Goal: Task Accomplishment & Management: Manage account settings

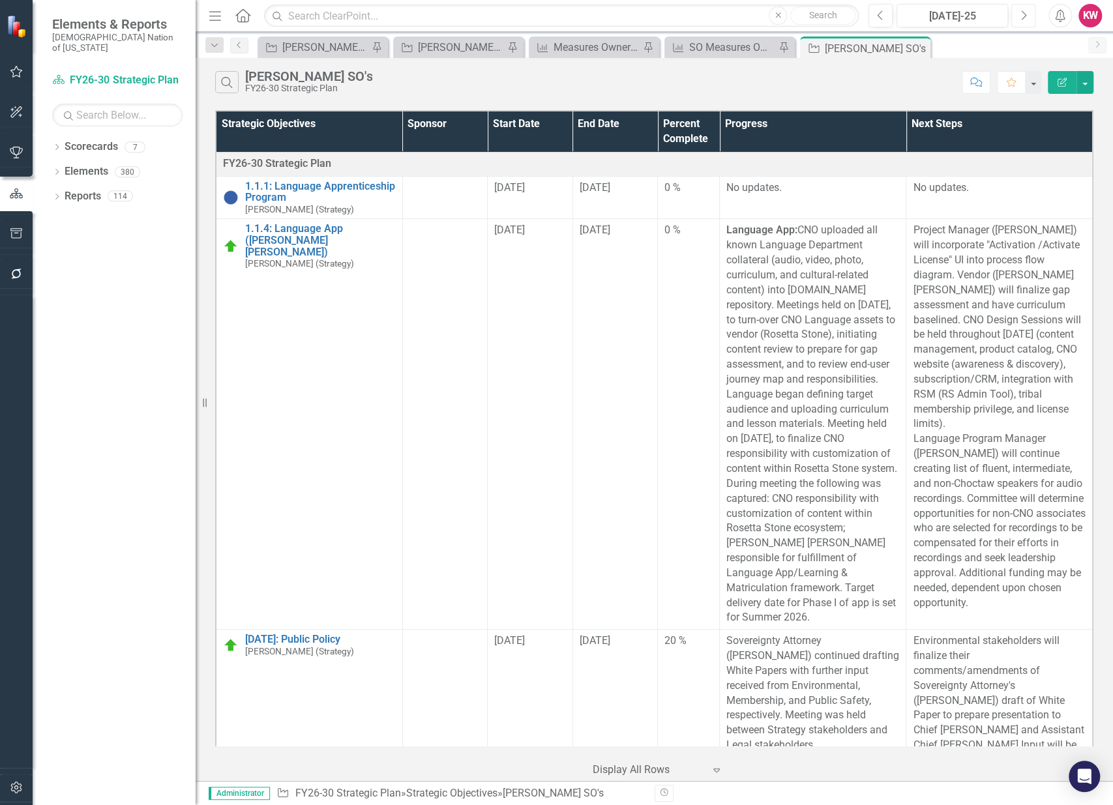
click at [1023, 14] on icon "Next" at bounding box center [1023, 16] width 7 height 12
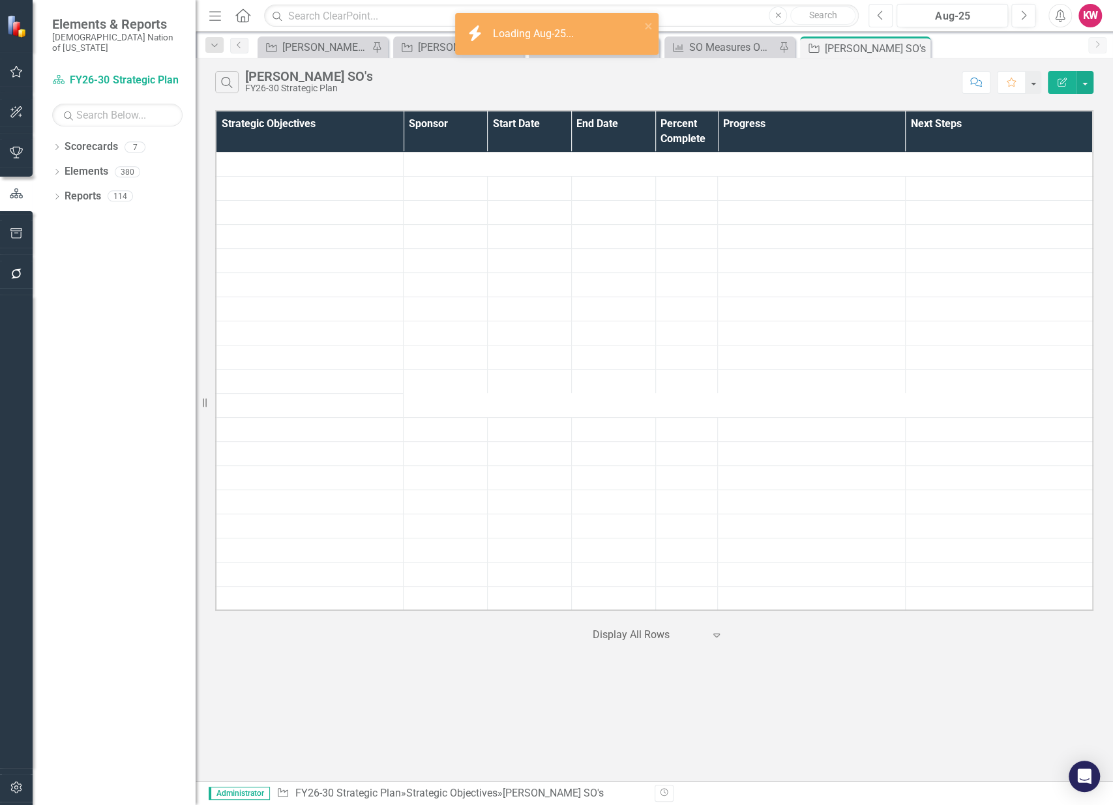
click at [880, 14] on icon "Previous" at bounding box center [880, 16] width 7 height 12
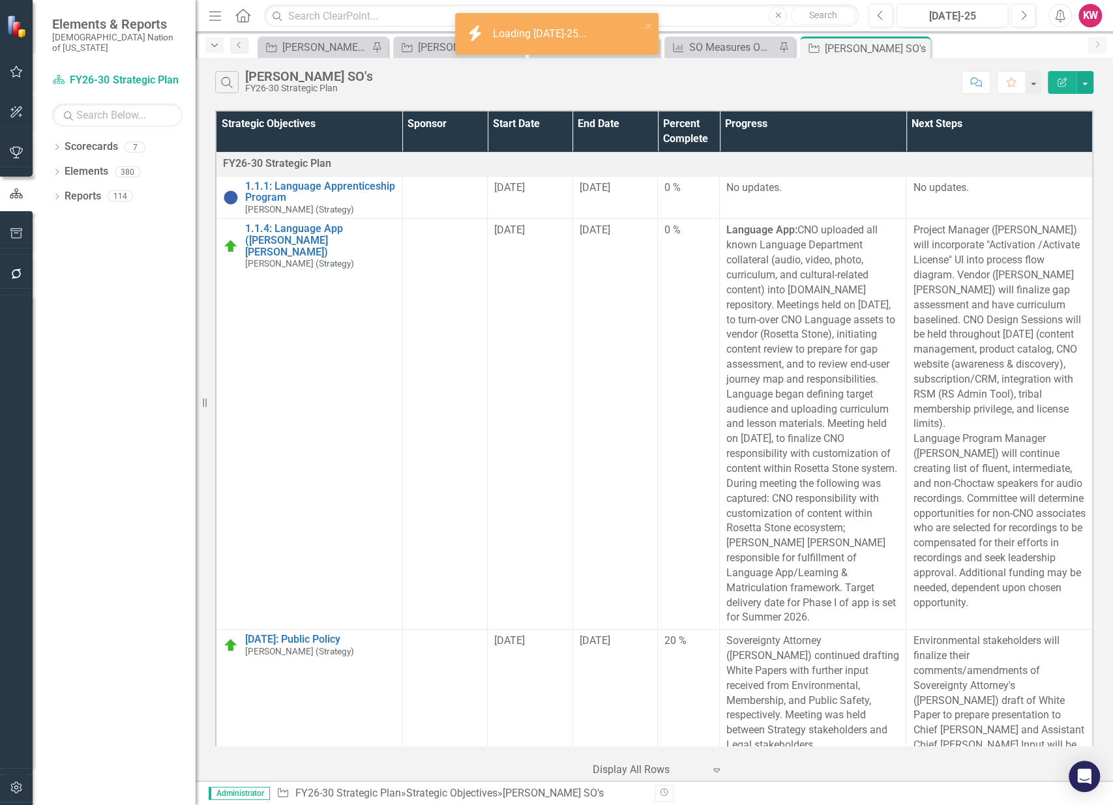
click at [219, 44] on icon "Dropdown" at bounding box center [215, 45] width 12 height 9
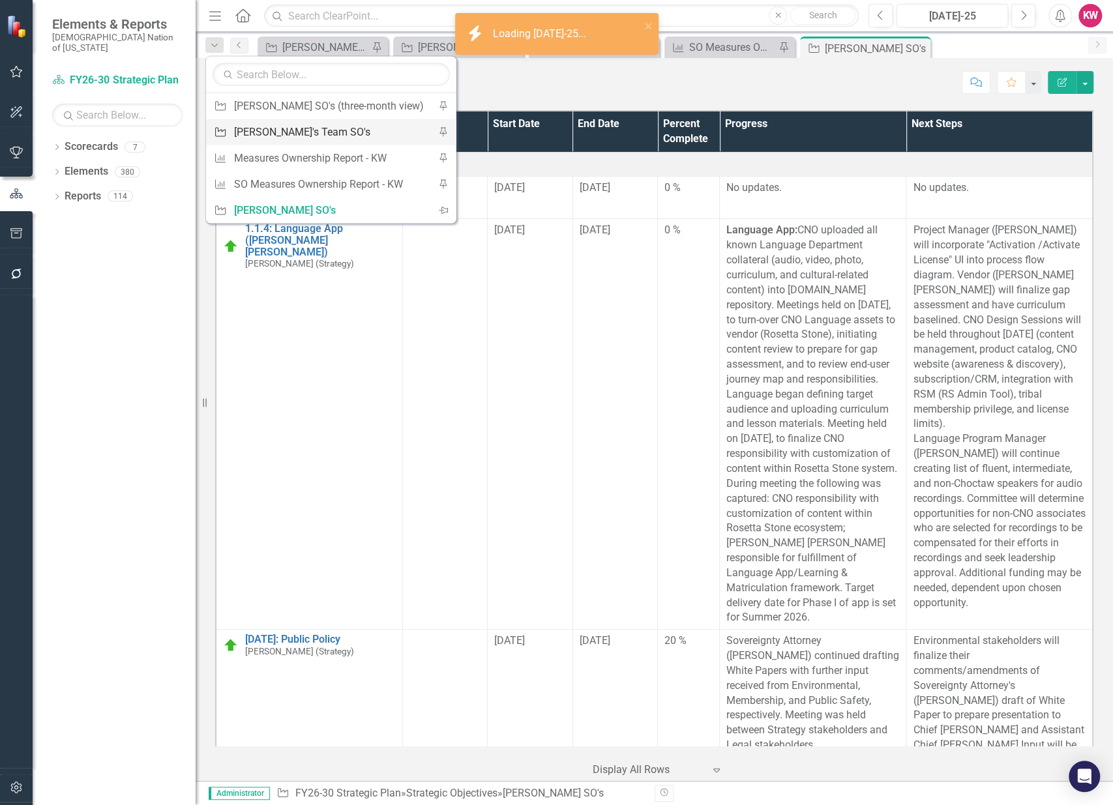
click at [246, 134] on div "[PERSON_NAME]'s Team SO's" at bounding box center [329, 132] width 190 height 16
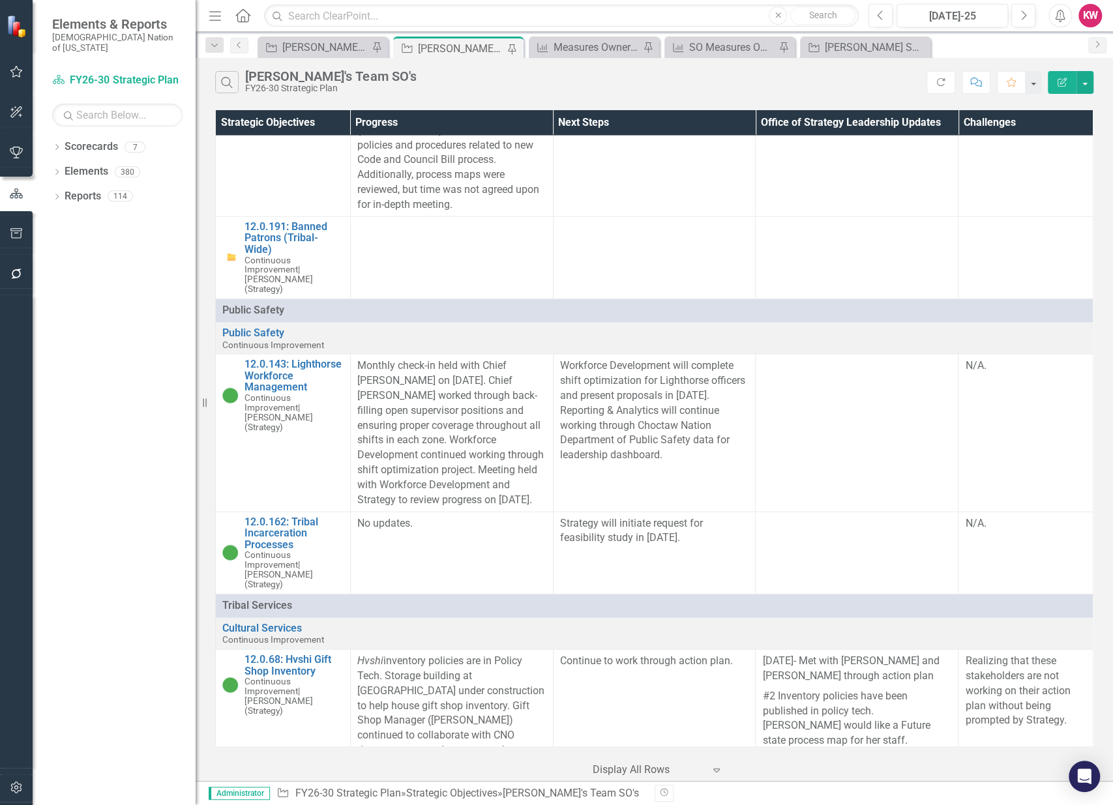
scroll to position [18546, 0]
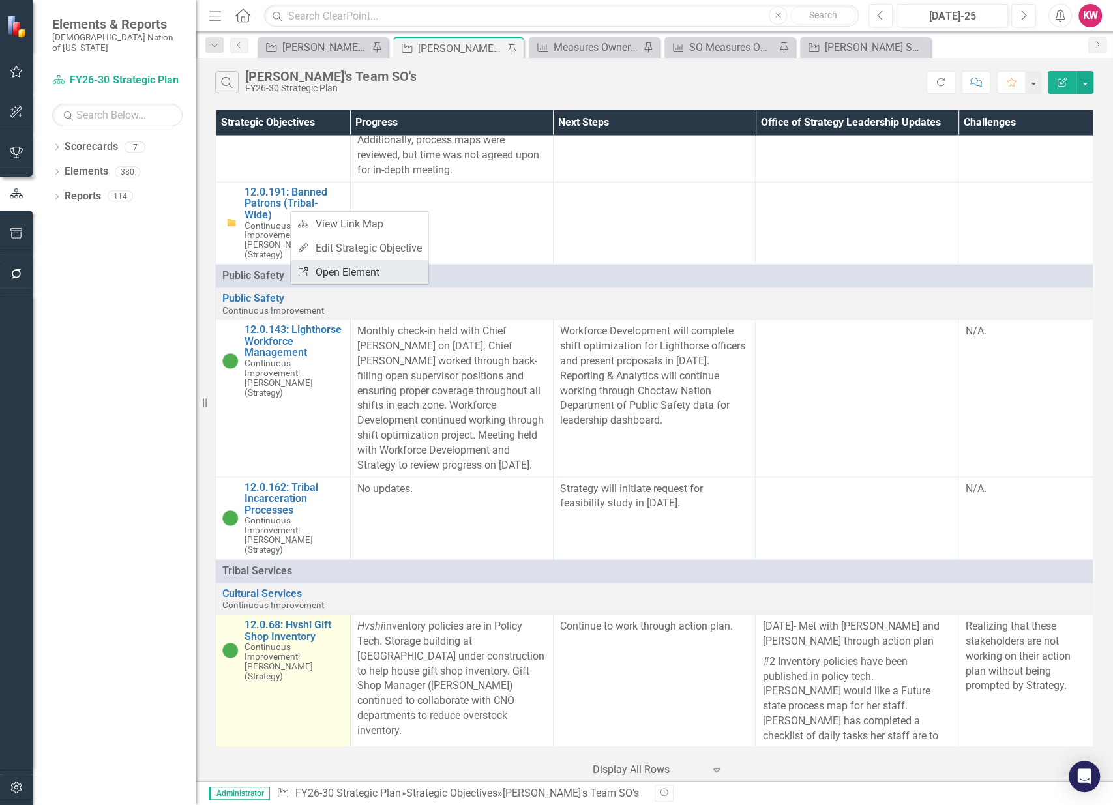
click at [331, 267] on link "Link Open Element" at bounding box center [360, 272] width 138 height 24
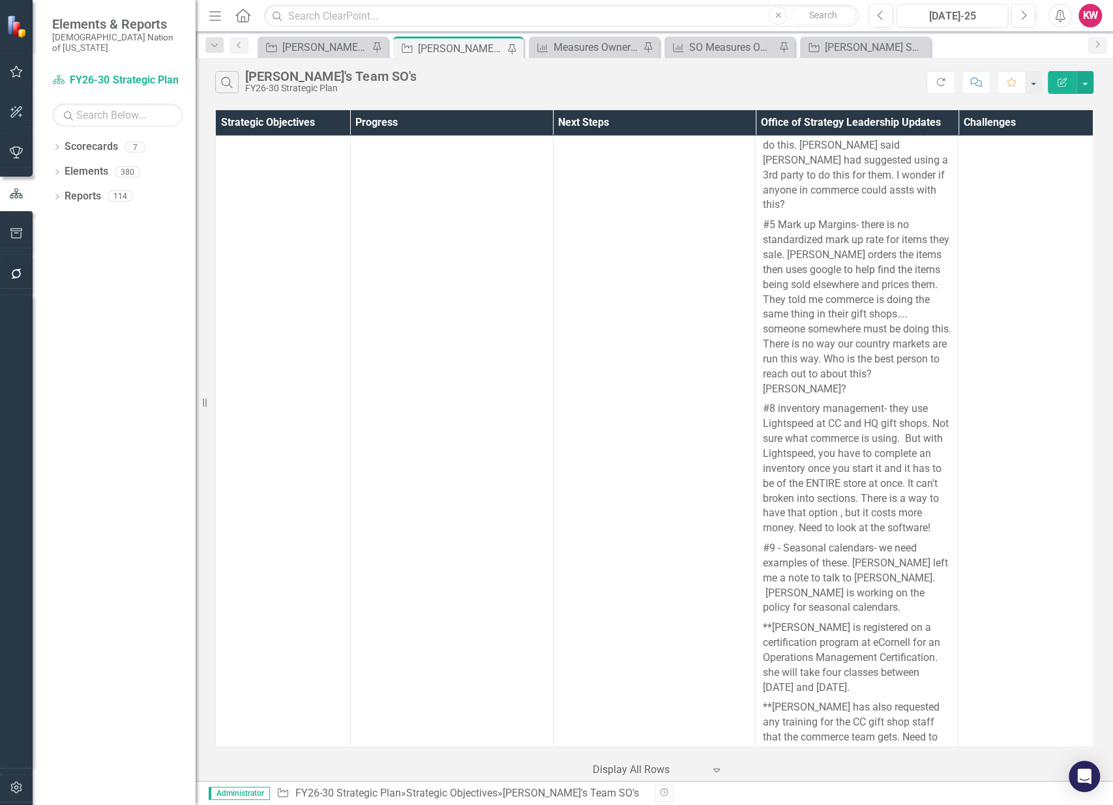
scroll to position [19487, 0]
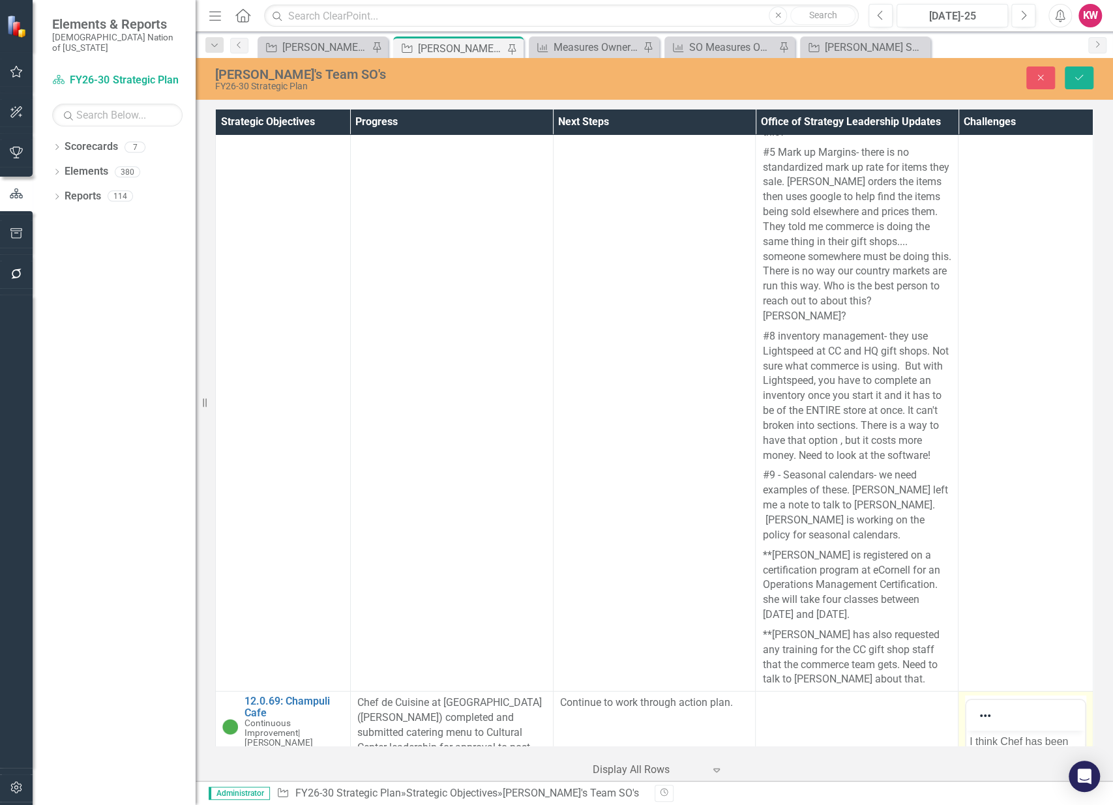
scroll to position [0, 0]
drag, startPoint x: 1054, startPoint y: 901, endPoint x: 947, endPoint y: 738, distance: 194.9
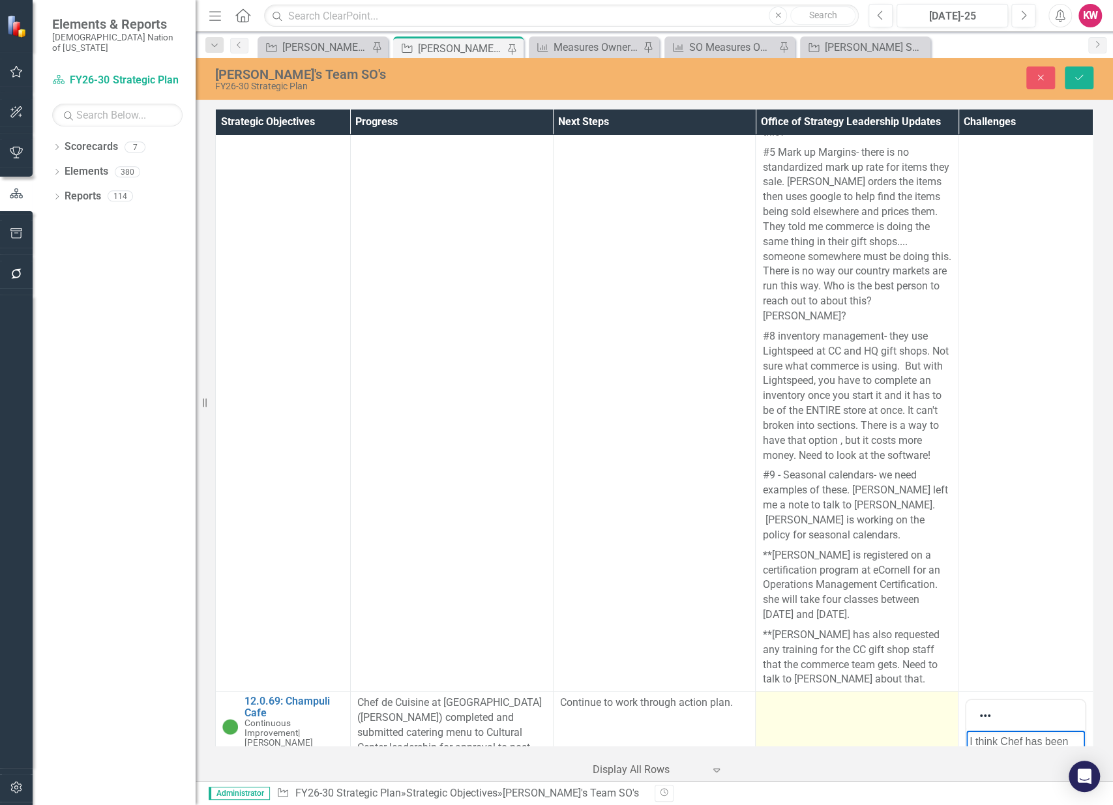
copy p "I think Chef has been working on her action items, but she is a little lost in …"
drag, startPoint x: 1018, startPoint y: 838, endPoint x: 1021, endPoint y: 814, distance: 24.3
click at [1021, 805] on p "I think Chef has been working on her action items, but she is a little lost in …" at bounding box center [1026, 820] width 112 height 172
paste body "Rich Text Area. Press ALT-0 for help."
drag, startPoint x: 1056, startPoint y: 855, endPoint x: 971, endPoint y: 734, distance: 148.9
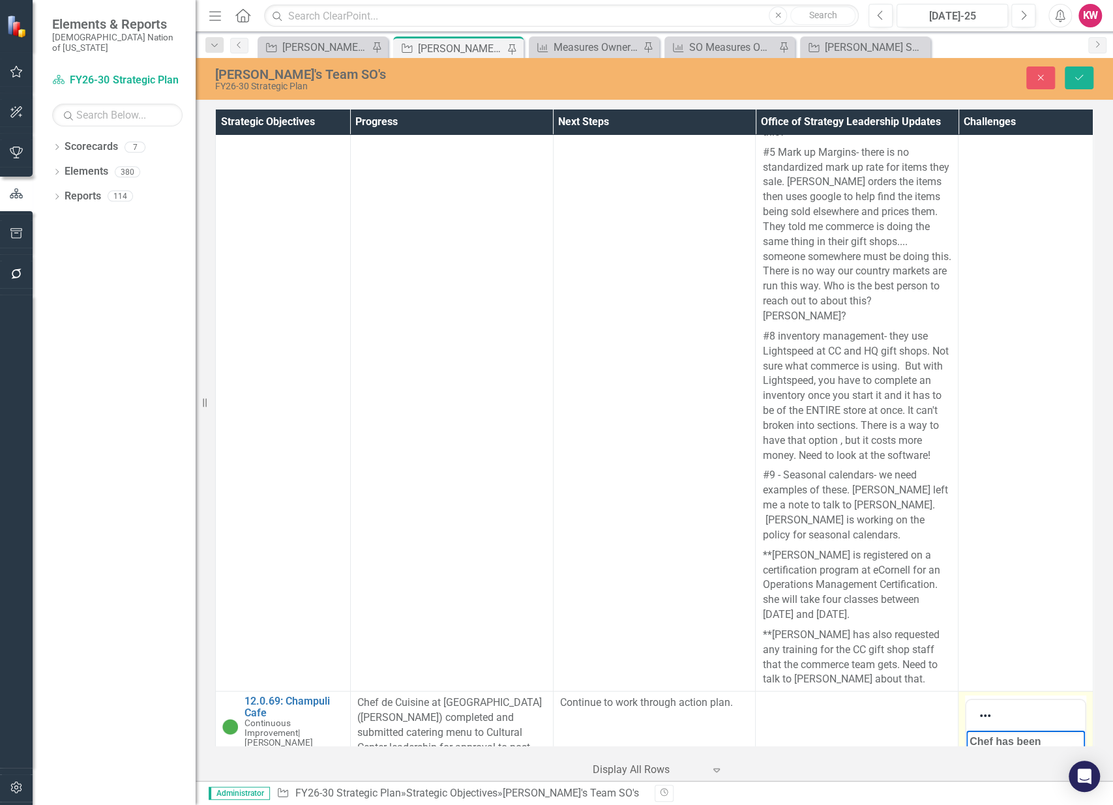
click at [977, 708] on icon "Reveal or hide additional toolbar items" at bounding box center [985, 716] width 16 height 16
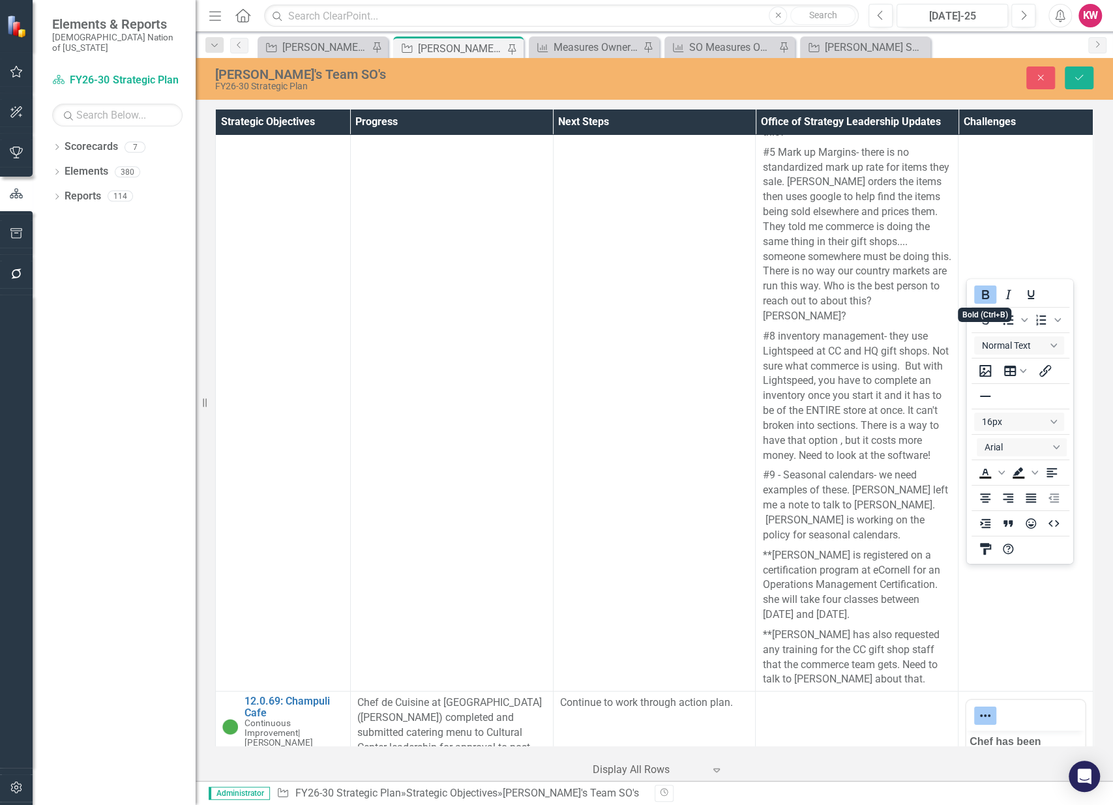
click at [986, 295] on button "Bold" at bounding box center [985, 295] width 22 height 18
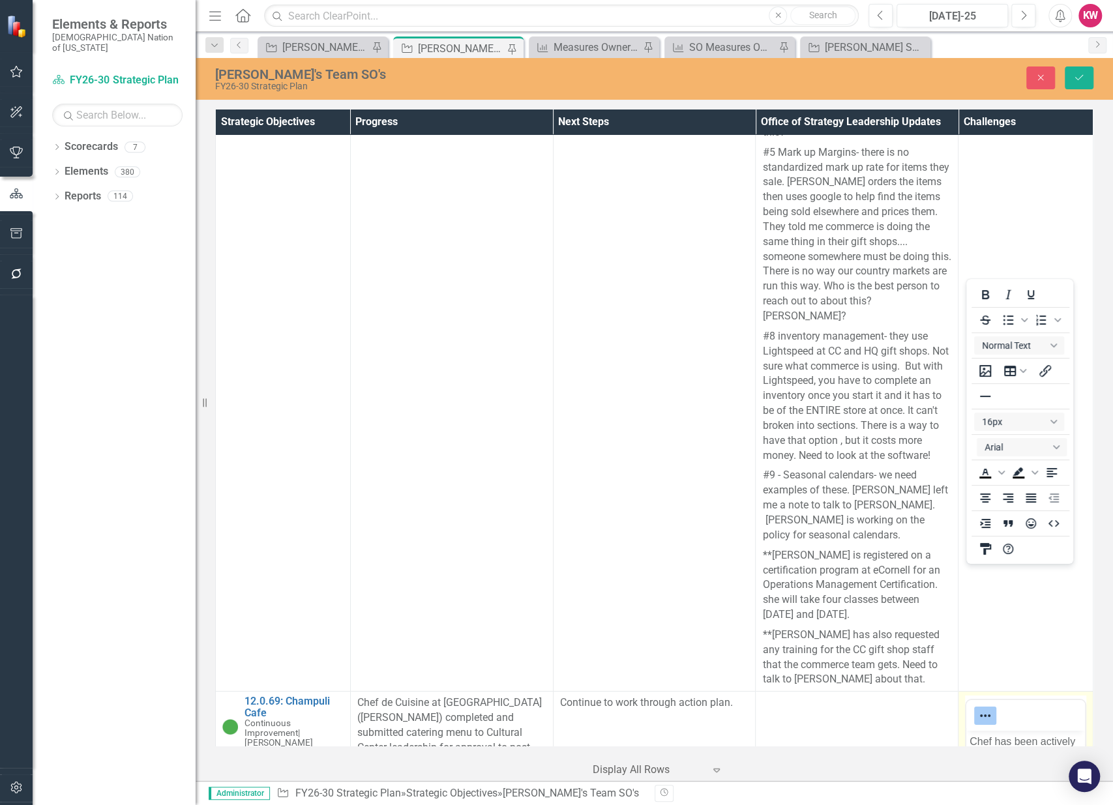
click at [977, 708] on icon "Reveal or hide additional toolbar items" at bounding box center [985, 716] width 16 height 16
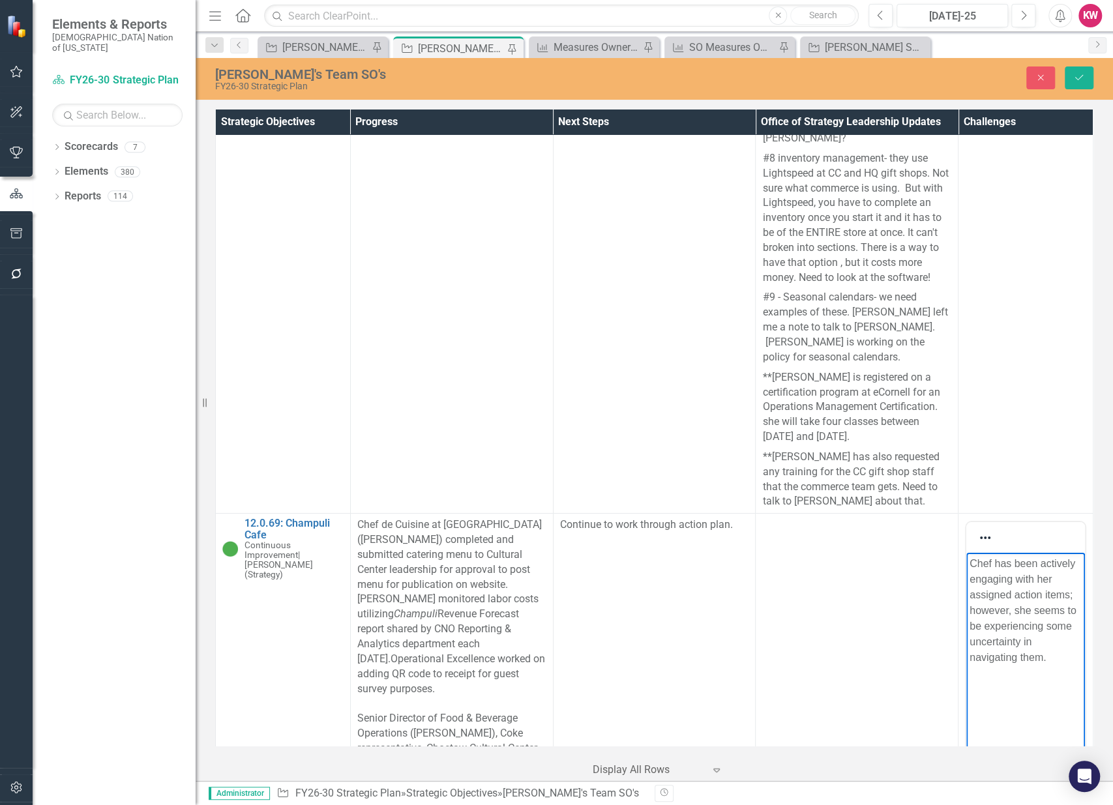
scroll to position [19705, 0]
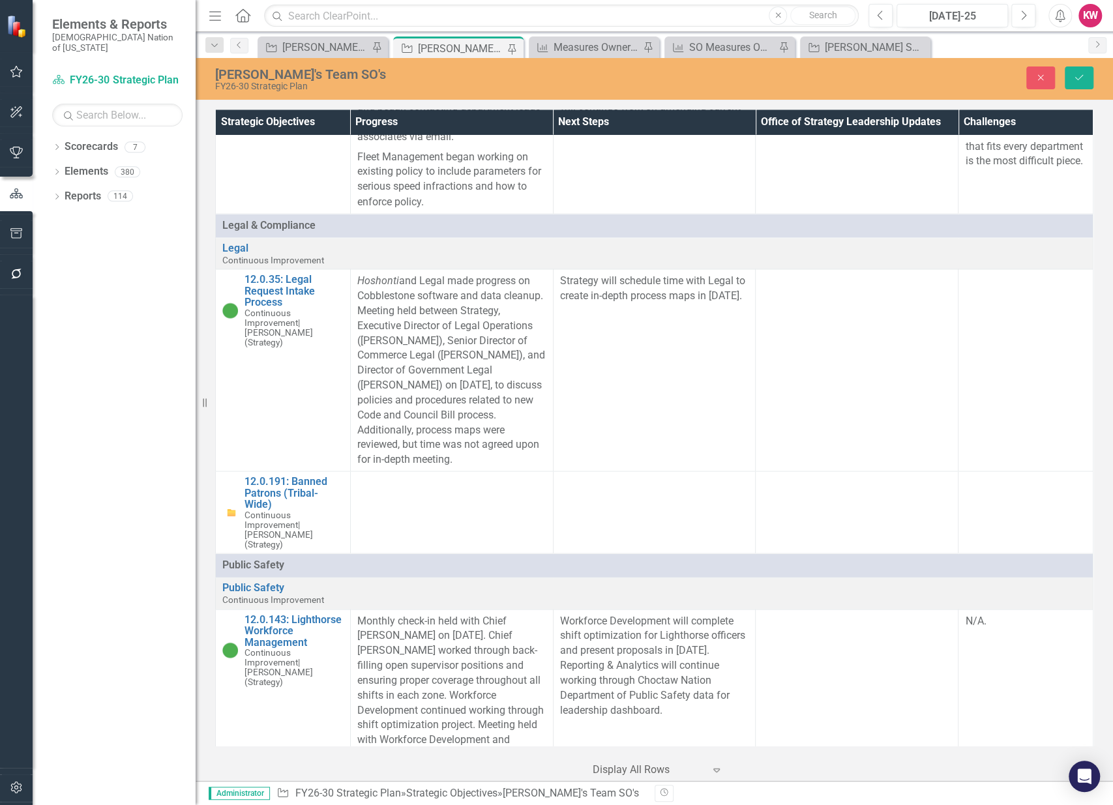
scroll to position [18401, 0]
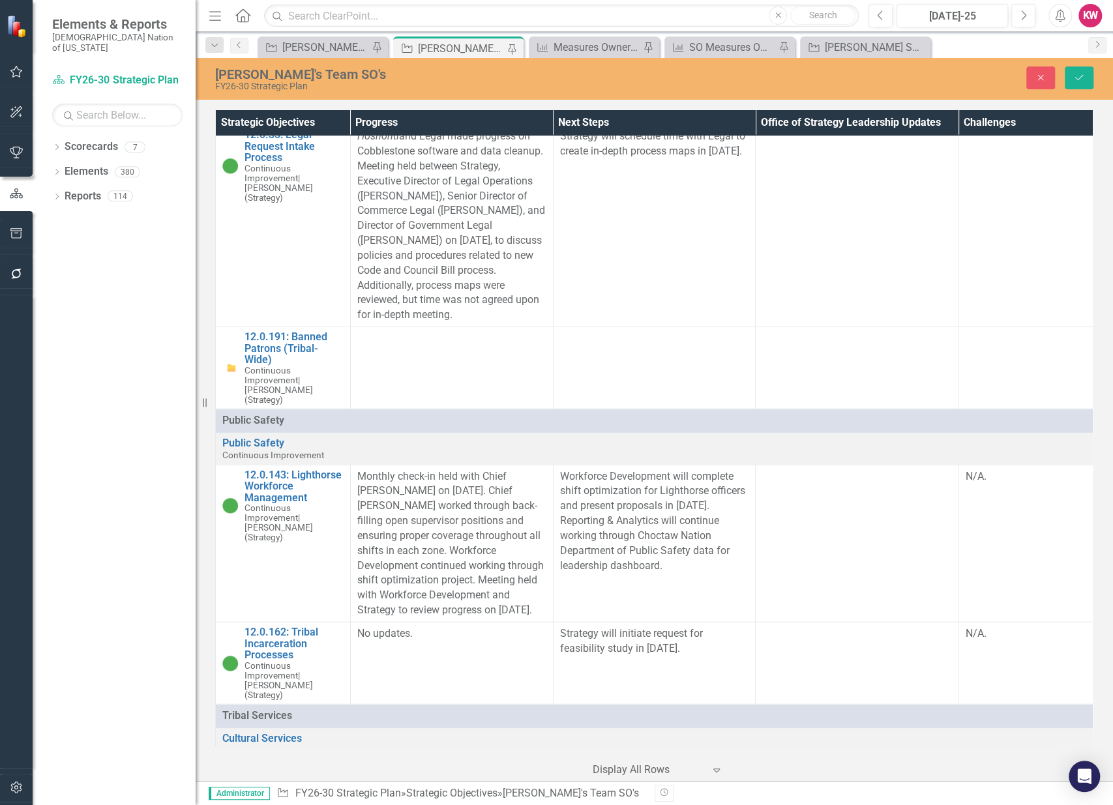
click at [1019, 764] on p "Stakeholders are not actively progressing on their action plans unless prompted…" at bounding box center [1025, 801] width 121 height 74
drag, startPoint x: 1028, startPoint y: 871, endPoint x: 1919, endPoint y: 1181, distance: 943.6
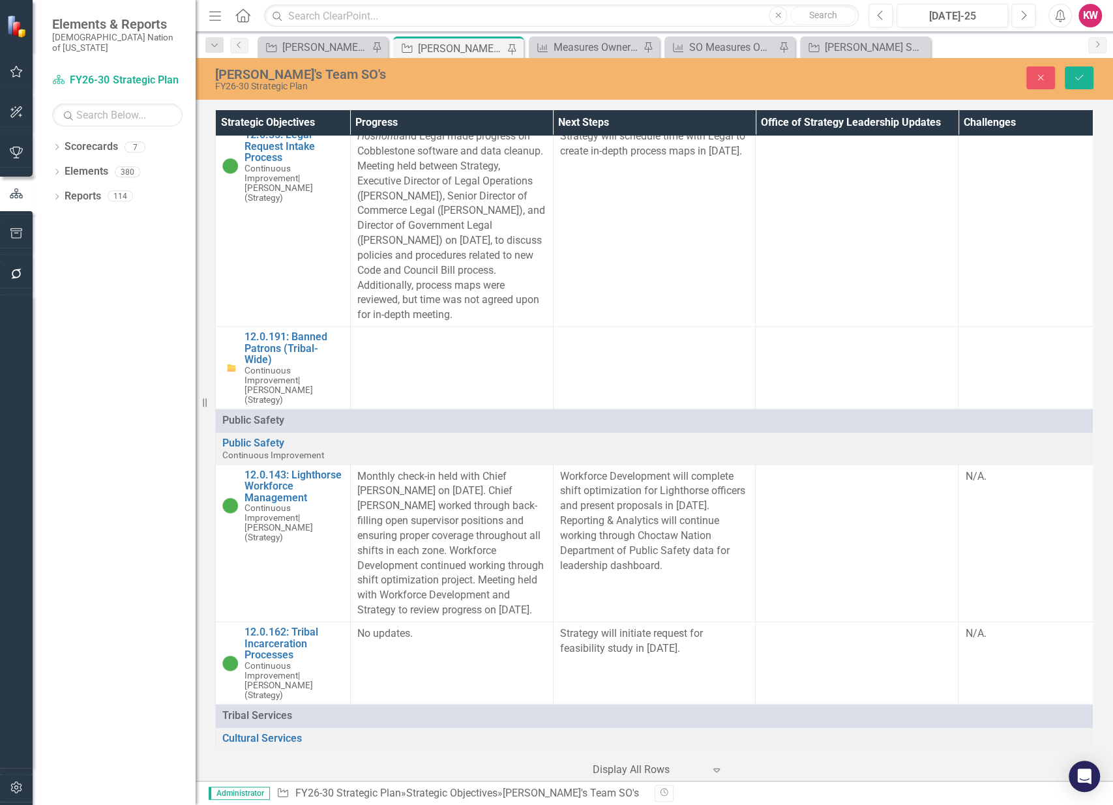
copy p "Stakeholders are not actively progressing on their action plans unless prompted…"
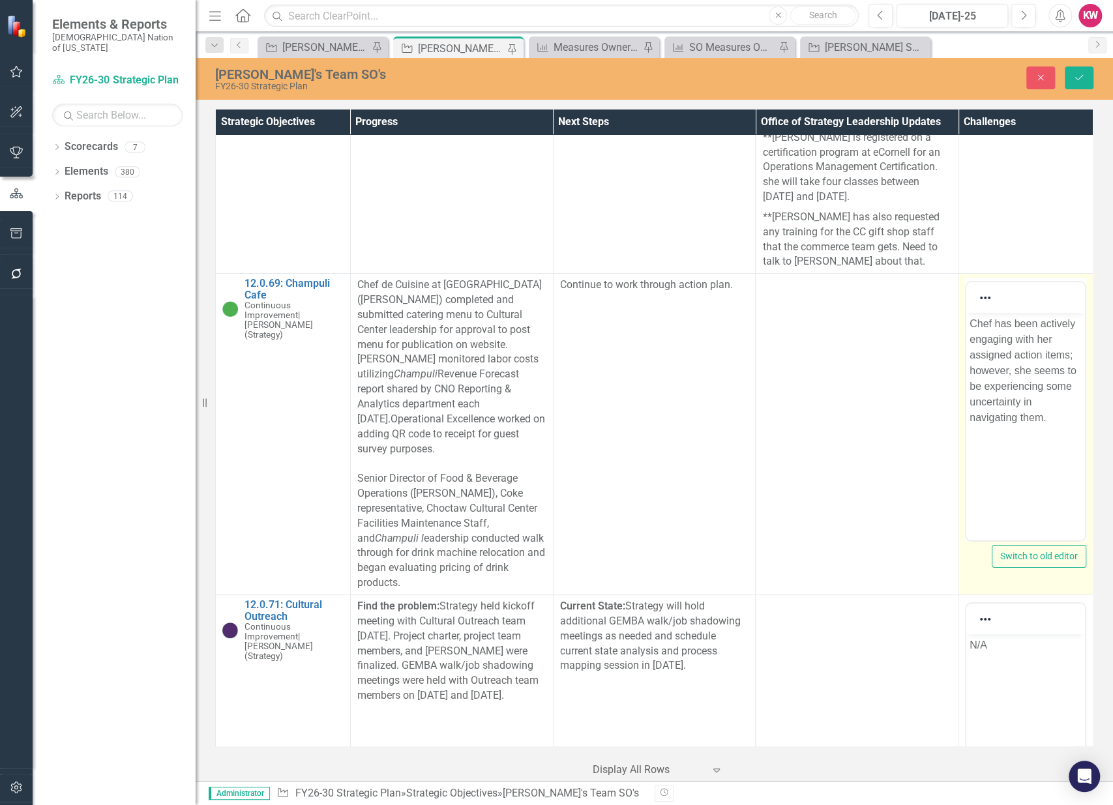
scroll to position [19922, 0]
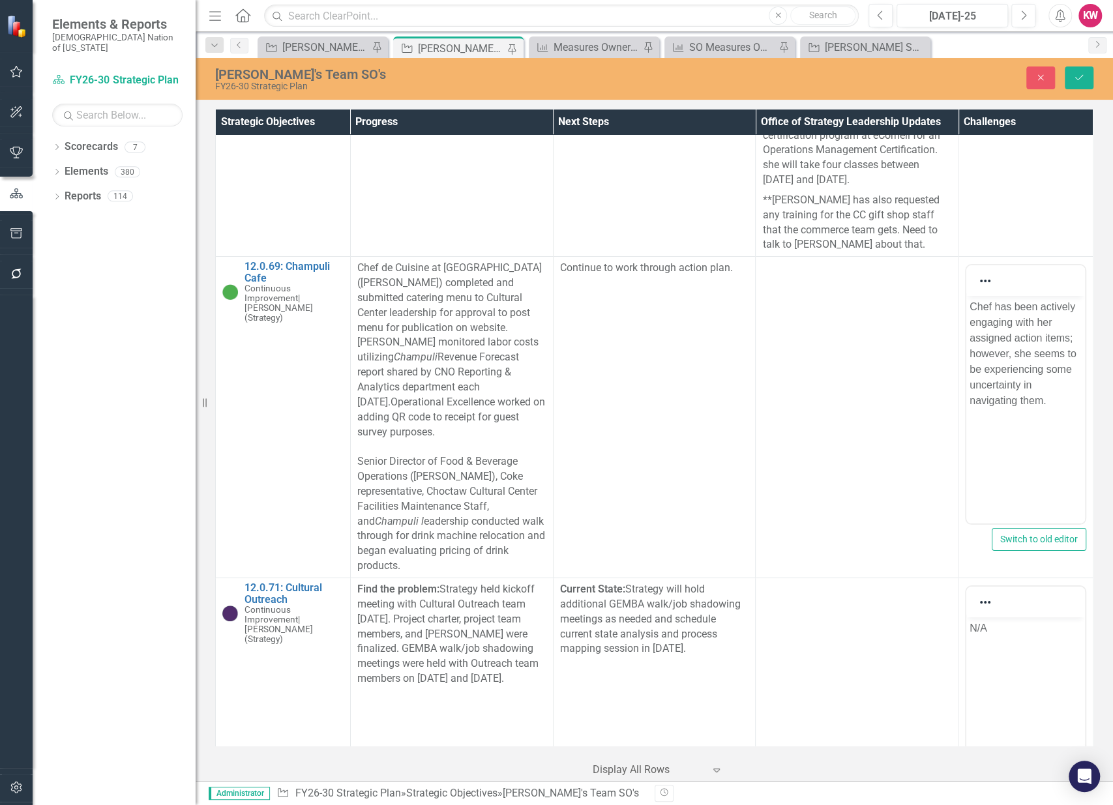
drag, startPoint x: 1076, startPoint y: 1004, endPoint x: 958, endPoint y: 934, distance: 137.7
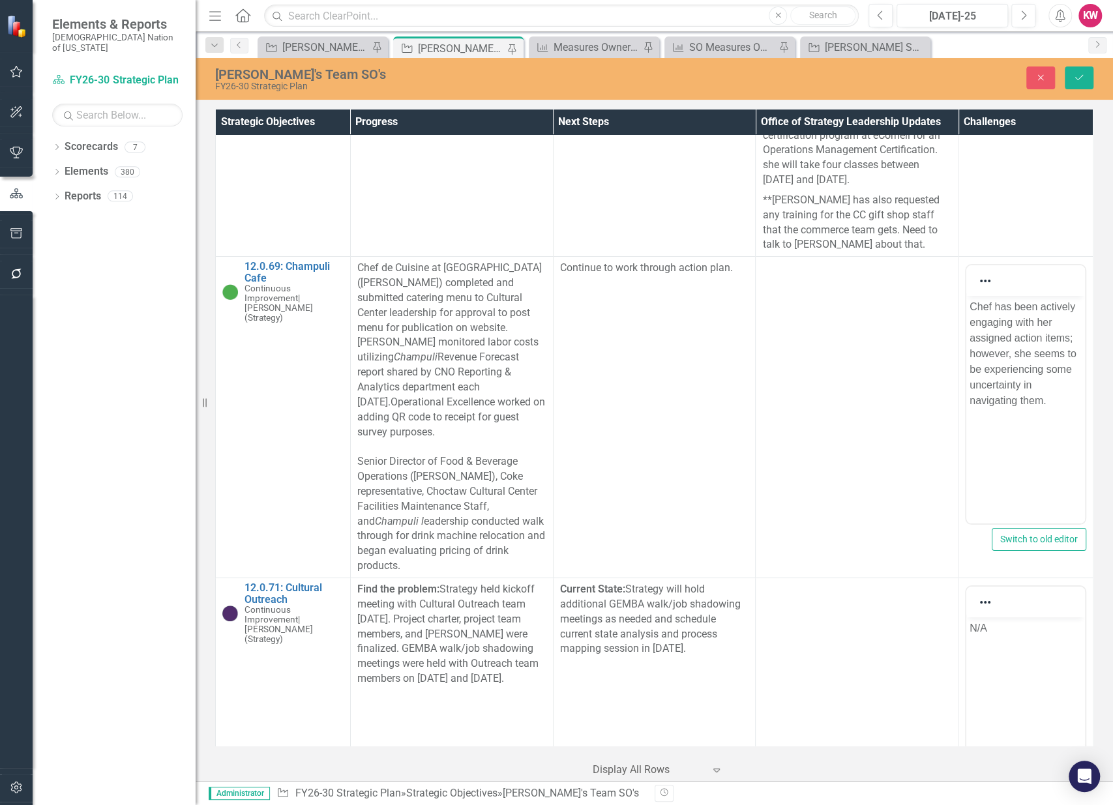
paste body "Rich Text Area. Press ALT-0 for help."
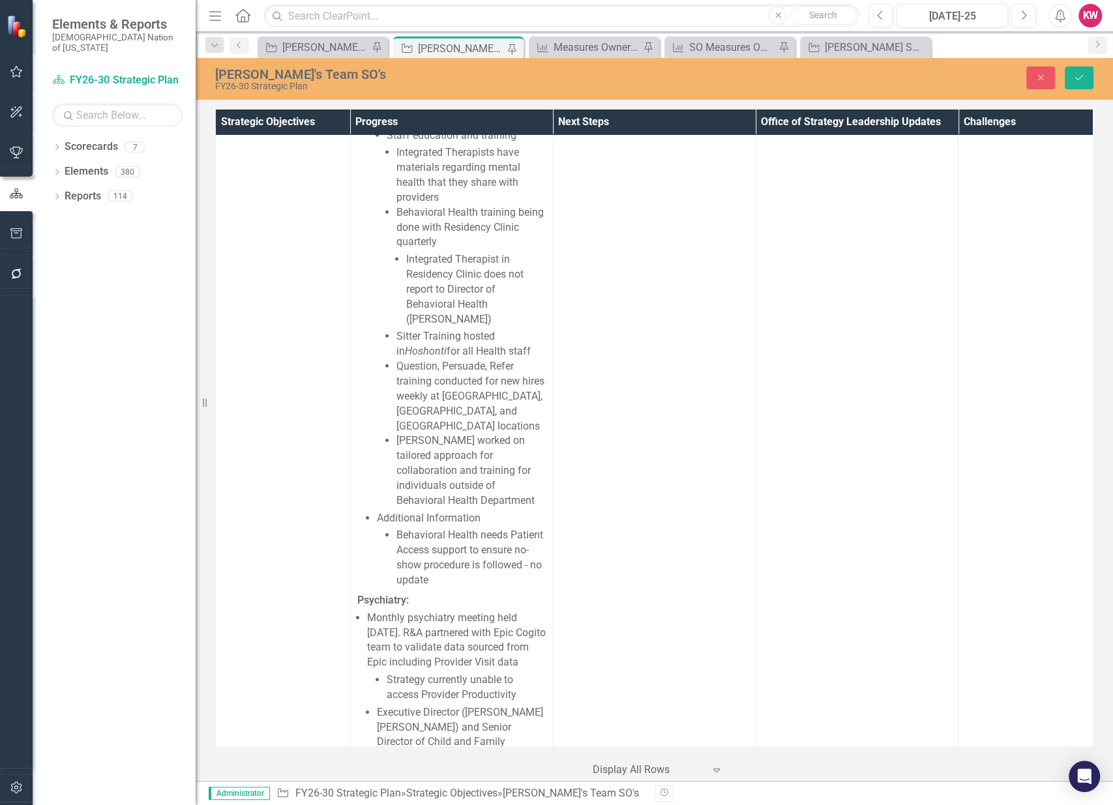
scroll to position [32673, 0]
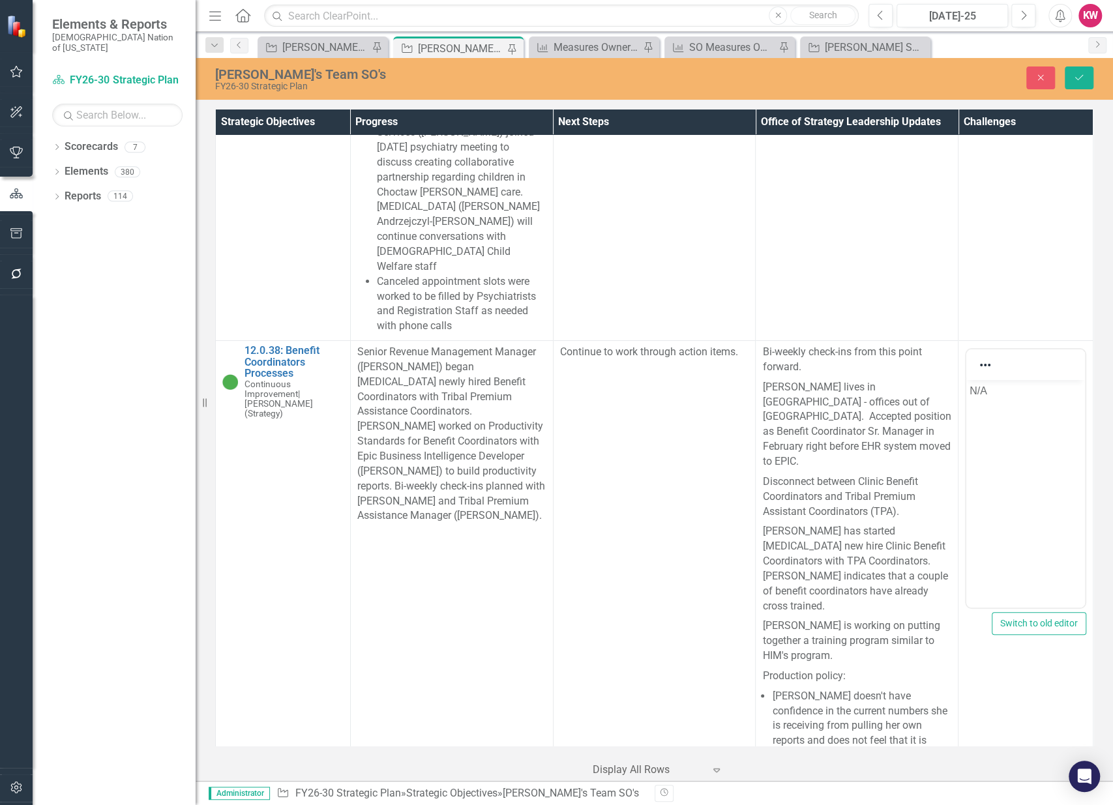
scroll to position [33325, 0]
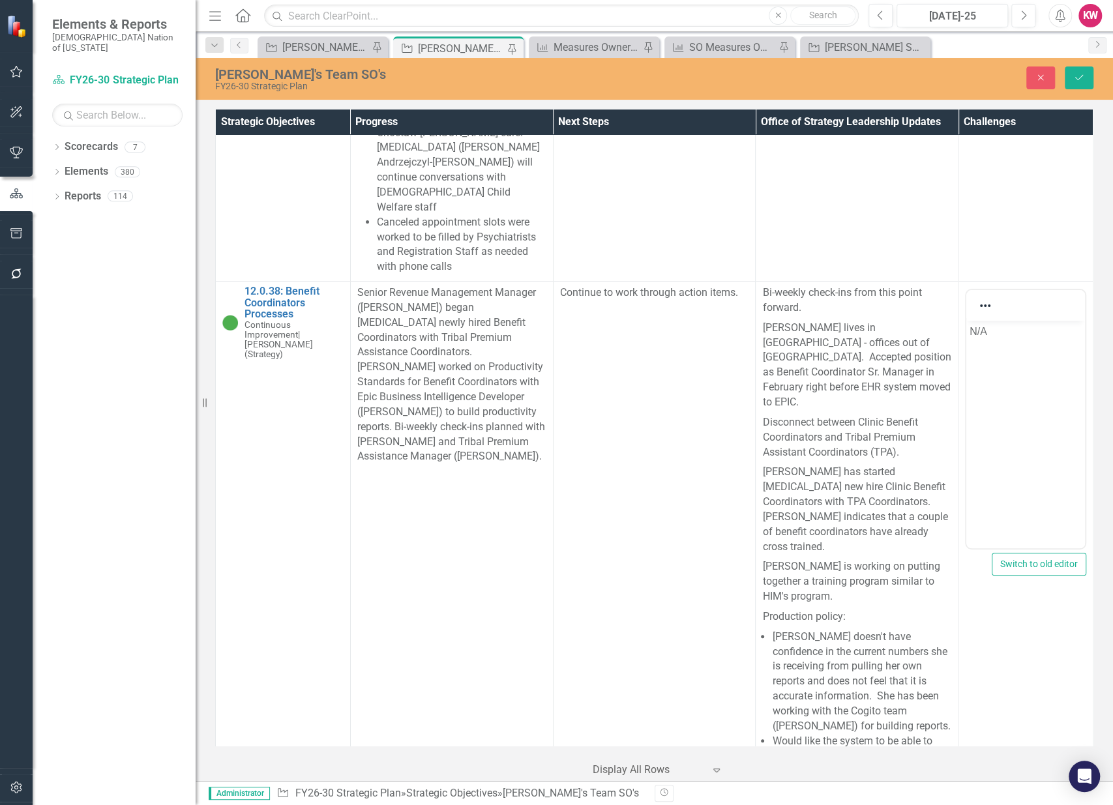
scroll to position [33687, 0]
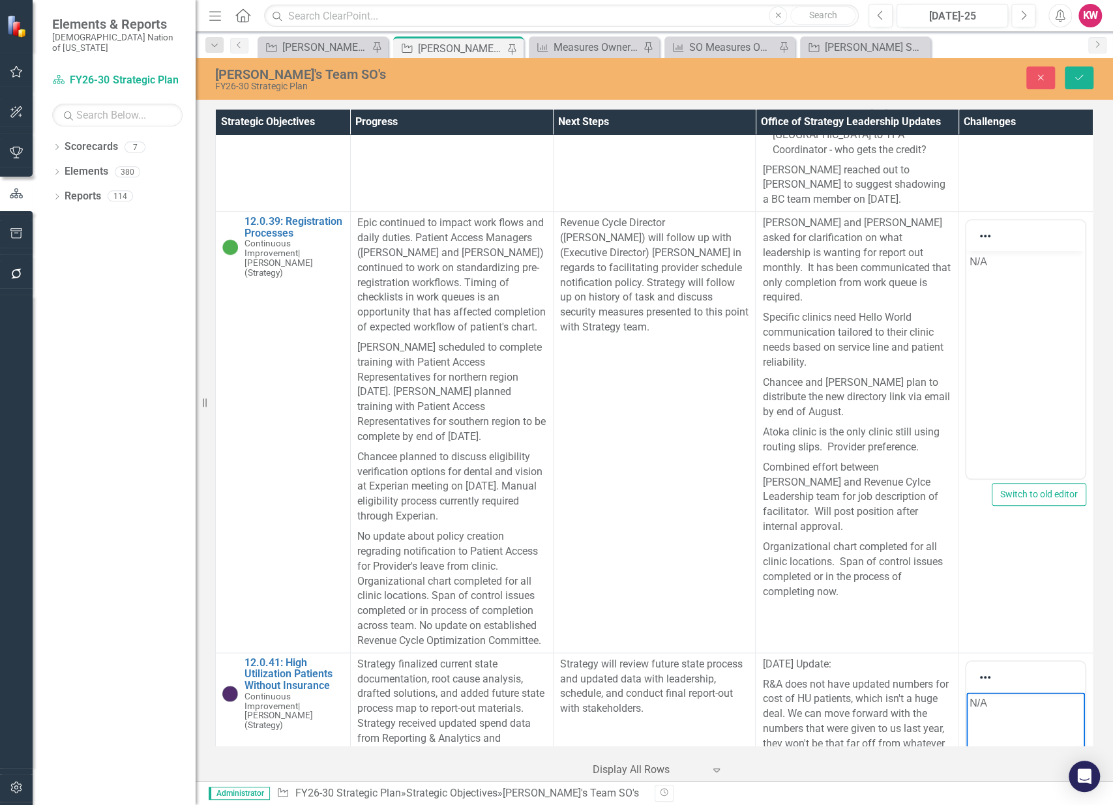
scroll to position [34050, 0]
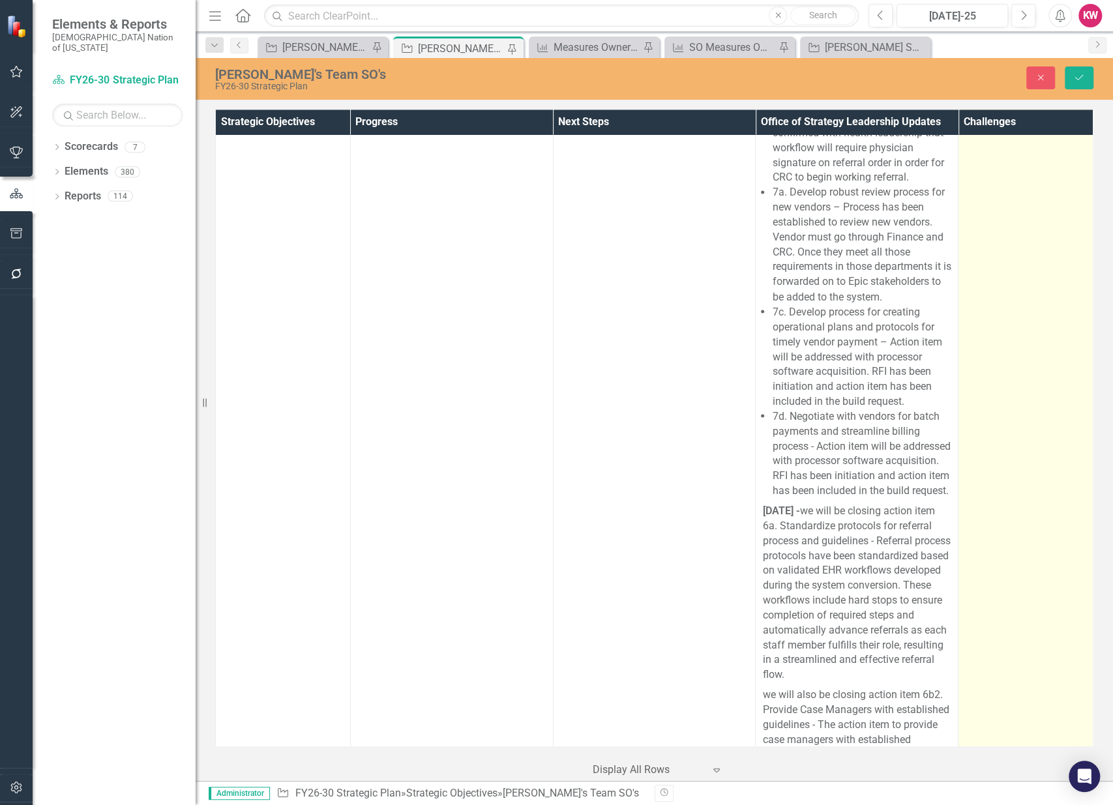
scroll to position [38469, 0]
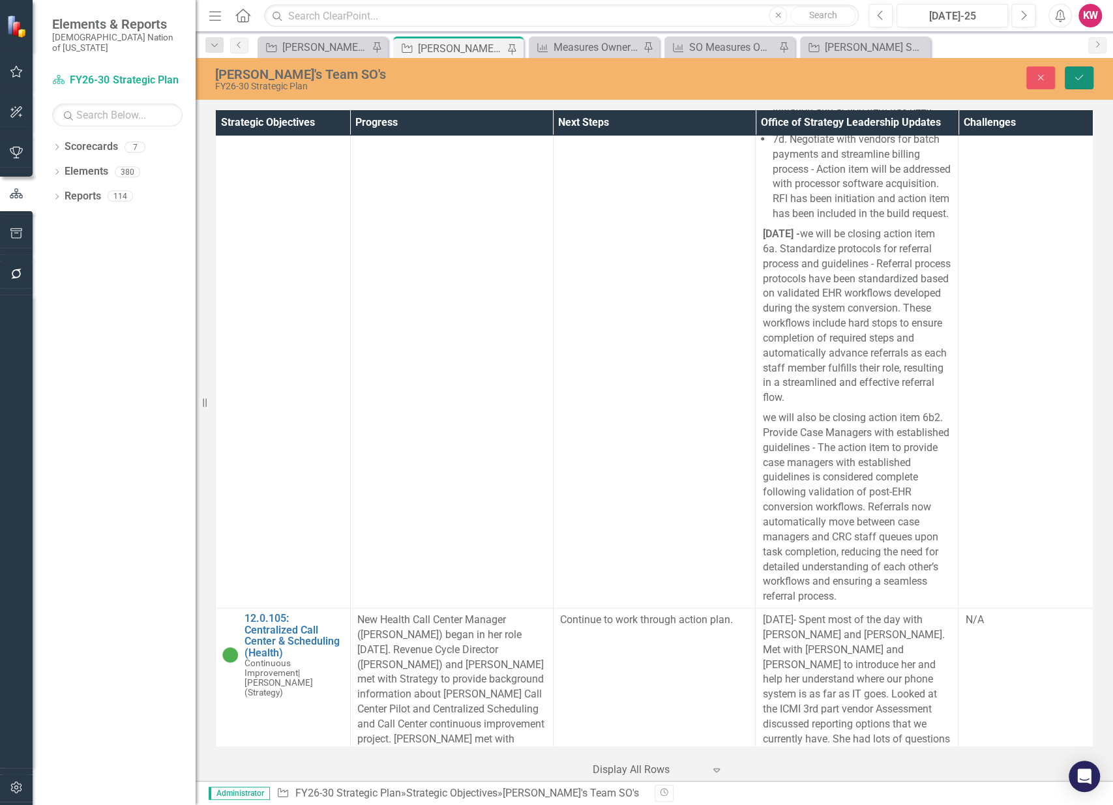
click at [1078, 77] on icon "Save" at bounding box center [1079, 77] width 12 height 9
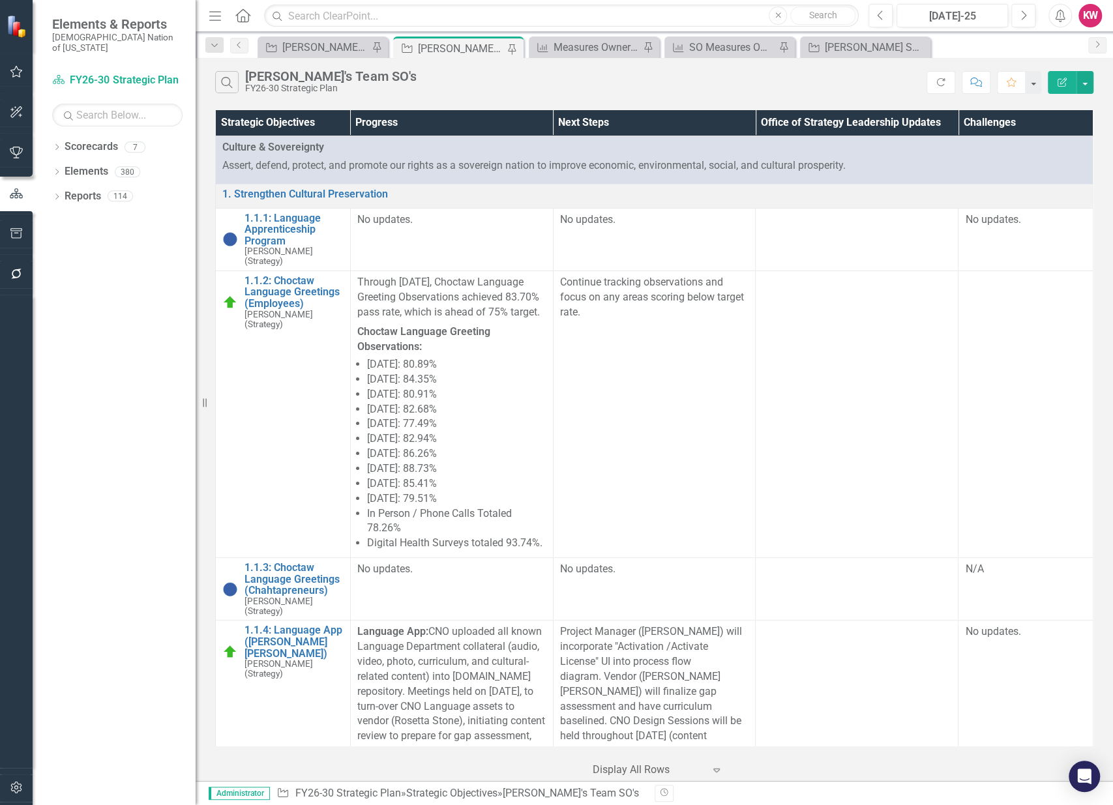
click at [18, 111] on icon "button" at bounding box center [16, 112] width 12 height 12
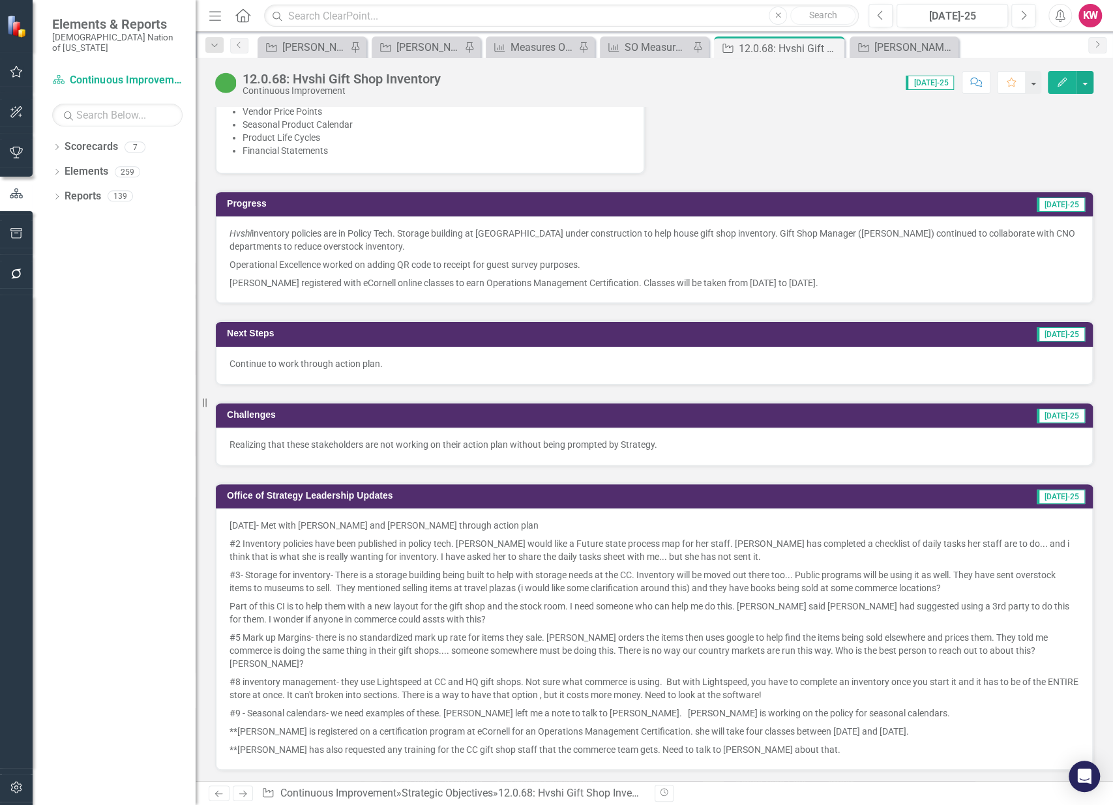
scroll to position [942, 0]
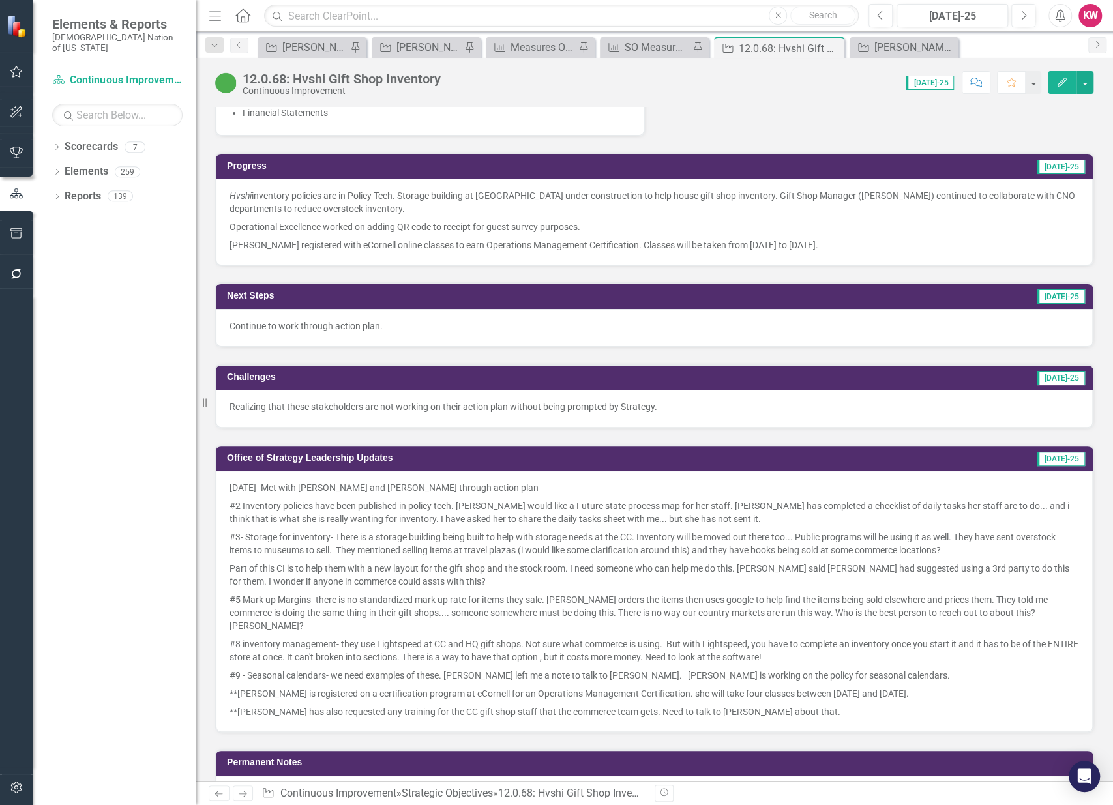
click at [676, 404] on p "Realizing that these stakeholders are not working on their action plan without …" at bounding box center [655, 406] width 850 height 13
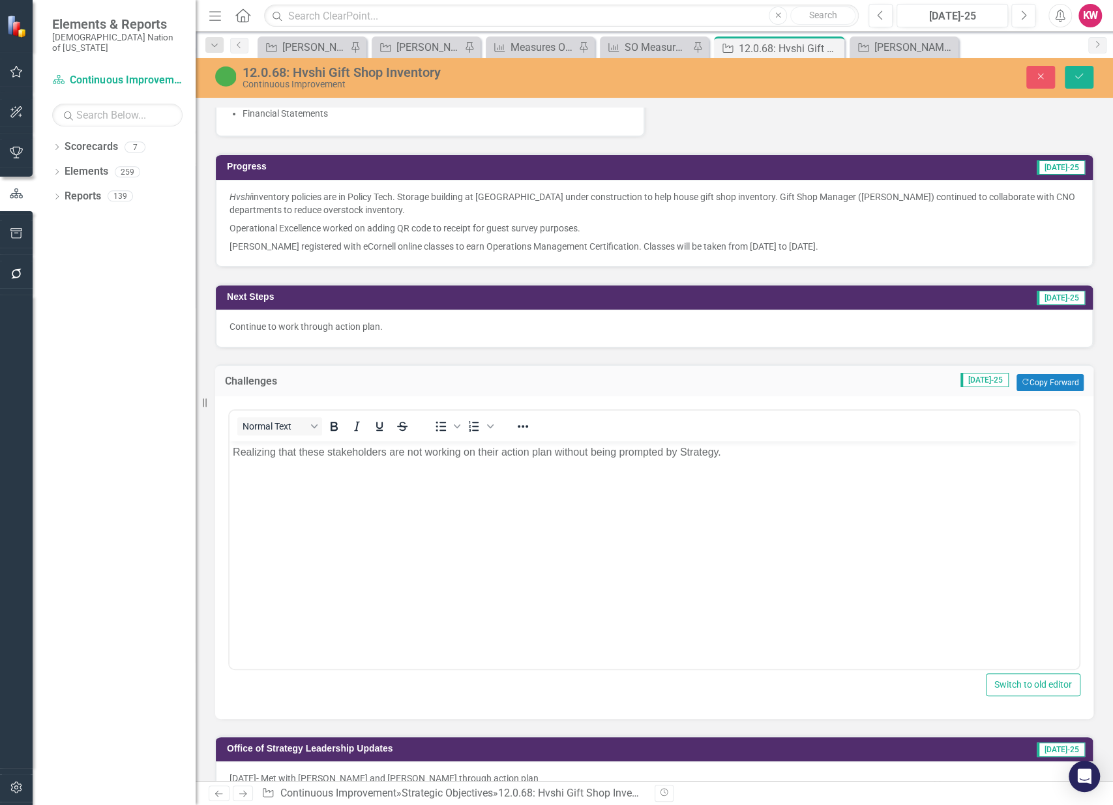
scroll to position [0, 0]
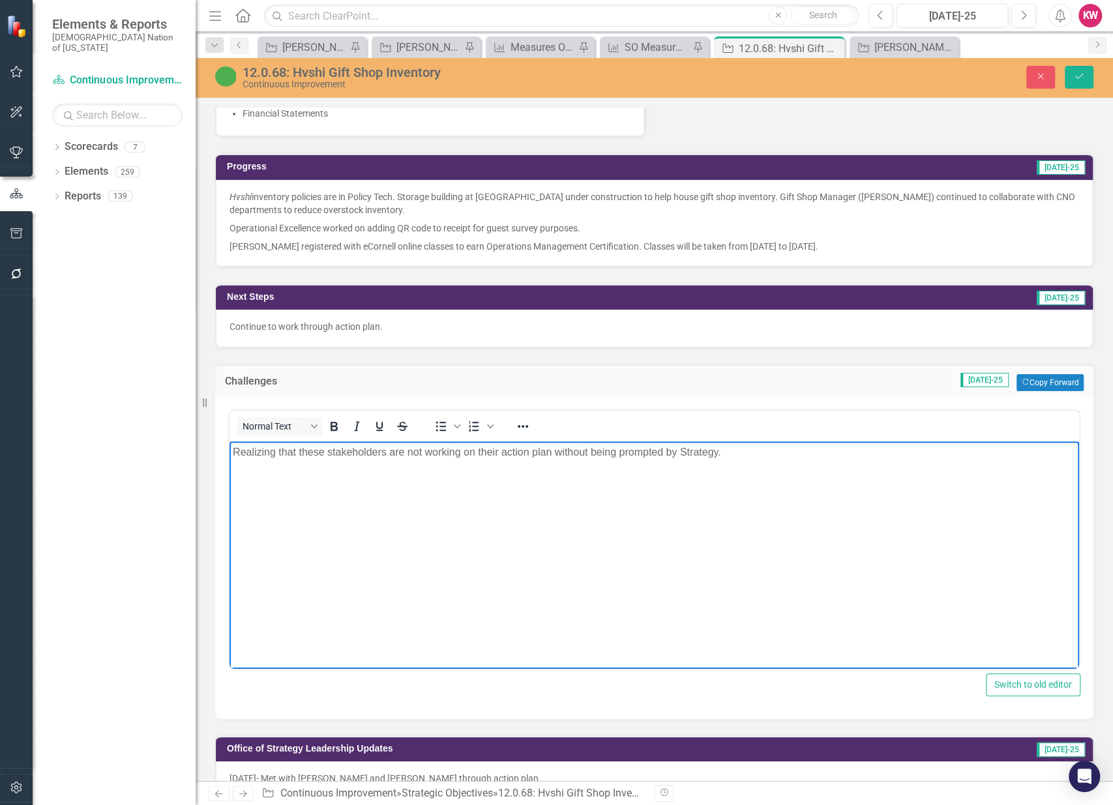
drag, startPoint x: 727, startPoint y: 452, endPoint x: 156, endPoint y: 454, distance: 570.5
click at [230, 454] on html "Realizing that these stakeholders are not working on their action plan without …" at bounding box center [655, 539] width 850 height 196
copy p "Realizing that these stakeholders are not working on their action plan without …"
click at [645, 529] on body "Realizing that these stakeholders are not working on their action plan without …" at bounding box center [655, 539] width 850 height 196
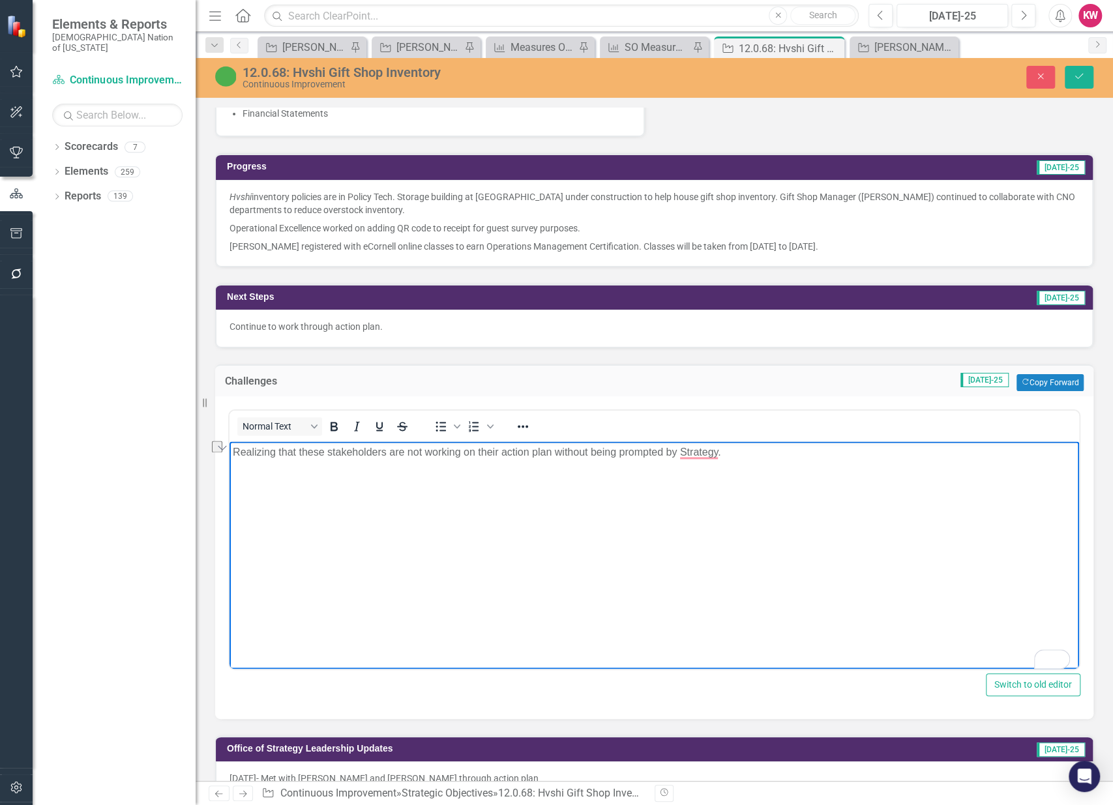
click at [408, 507] on body "Realizing that these stakeholders are not working on their action plan without …" at bounding box center [655, 539] width 850 height 196
drag, startPoint x: 727, startPoint y: 454, endPoint x: 418, endPoint y: 897, distance: 539.4
click at [230, 460] on html "Realizing that these stakeholders are not working on their action plan without …" at bounding box center [655, 539] width 850 height 196
paste body "To enrich screen reader interactions, please activate Accessibility in Grammarl…"
click at [237, 452] on strong "stakeholders are not actively progressing on their action plans unless prompted…" at bounding box center [486, 452] width 507 height 11
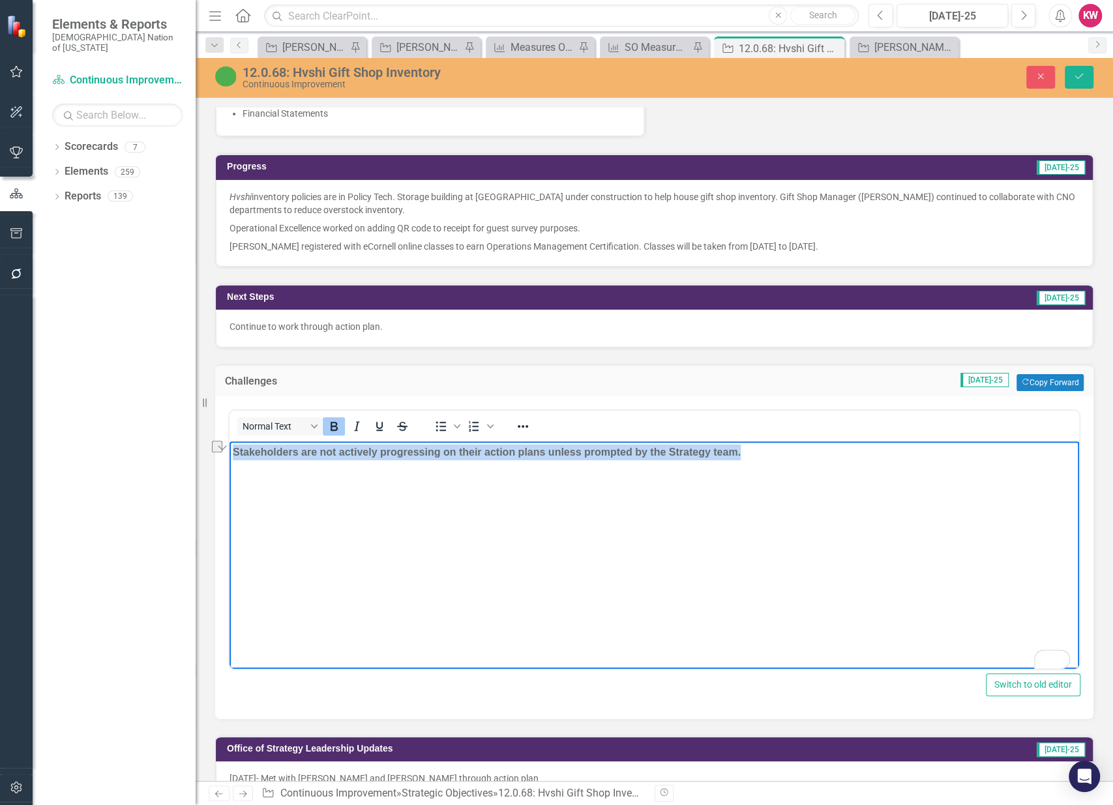
drag, startPoint x: 749, startPoint y: 455, endPoint x: 234, endPoint y: 454, distance: 515.1
click at [234, 454] on p "Stakeholders are not actively progressing on their action plans unless prompted…" at bounding box center [654, 453] width 843 height 16
click at [329, 419] on icon "Bold" at bounding box center [334, 427] width 16 height 16
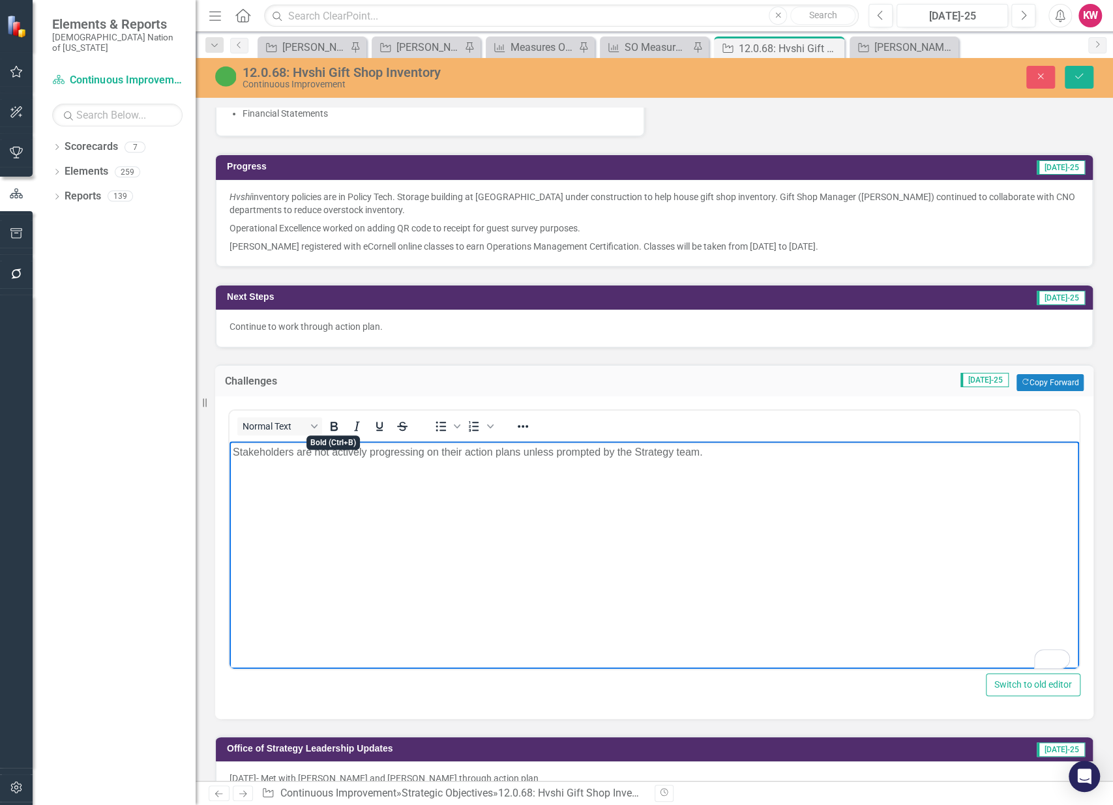
click at [343, 524] on body "Stakeholders are not actively progressing on their action plans unless prompted…" at bounding box center [655, 539] width 850 height 196
click at [1089, 79] on button "Save" at bounding box center [1079, 77] width 29 height 23
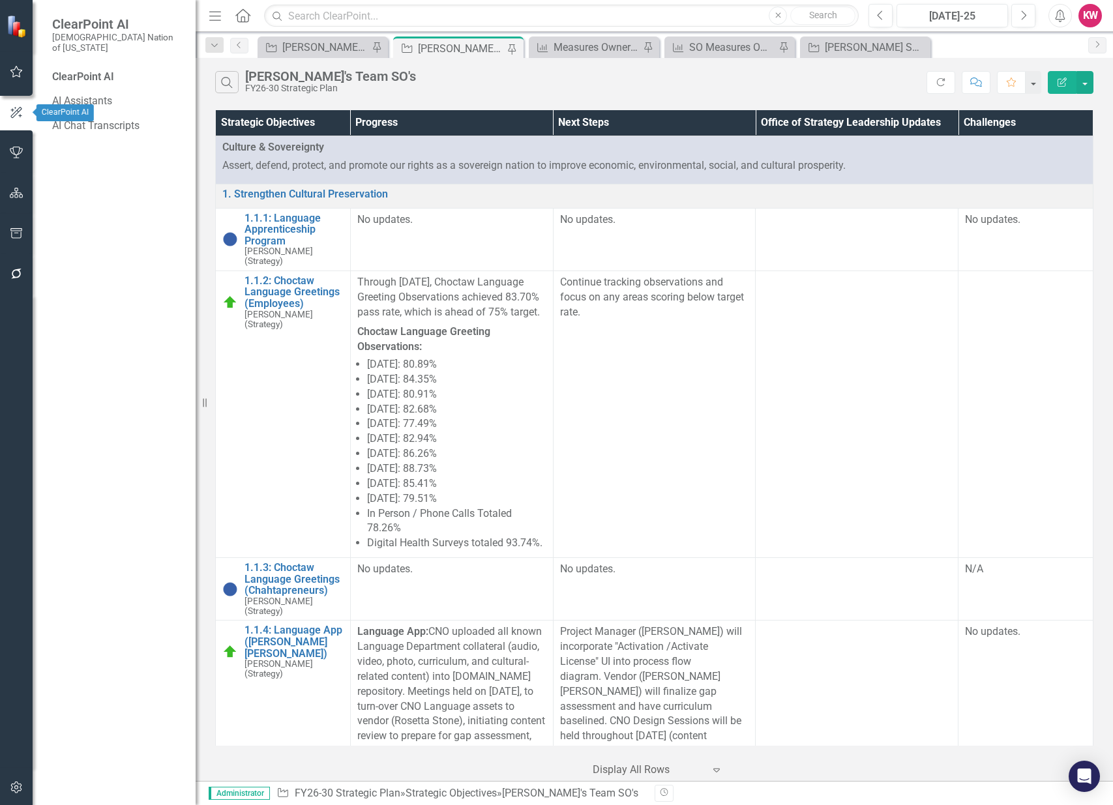
click at [14, 143] on button "button" at bounding box center [16, 153] width 29 height 27
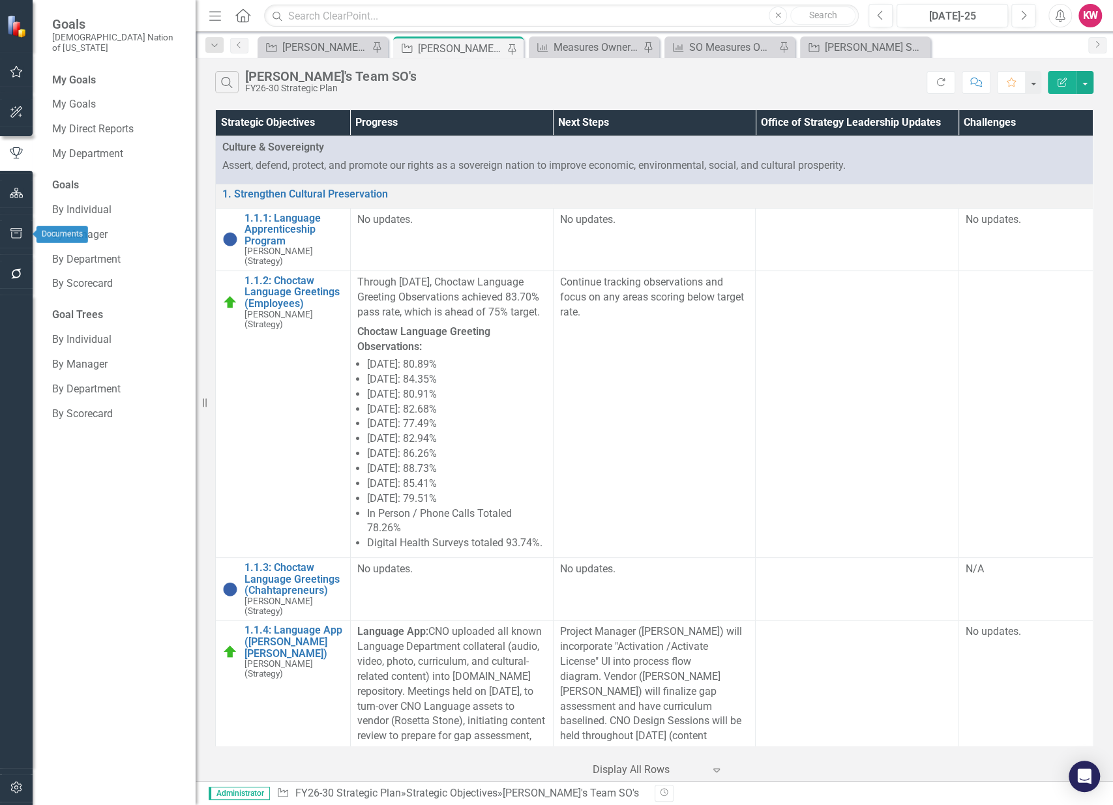
click at [11, 237] on icon "button" at bounding box center [16, 233] width 12 height 10
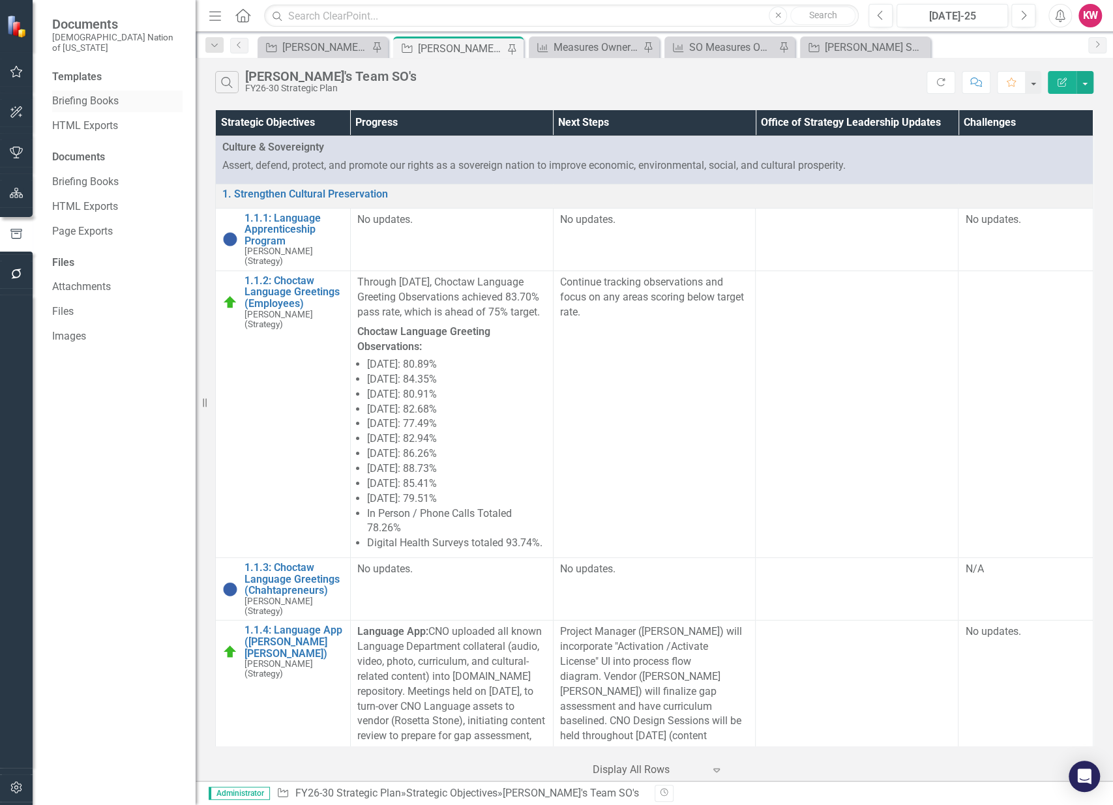
click at [99, 94] on link "Briefing Books" at bounding box center [117, 101] width 130 height 15
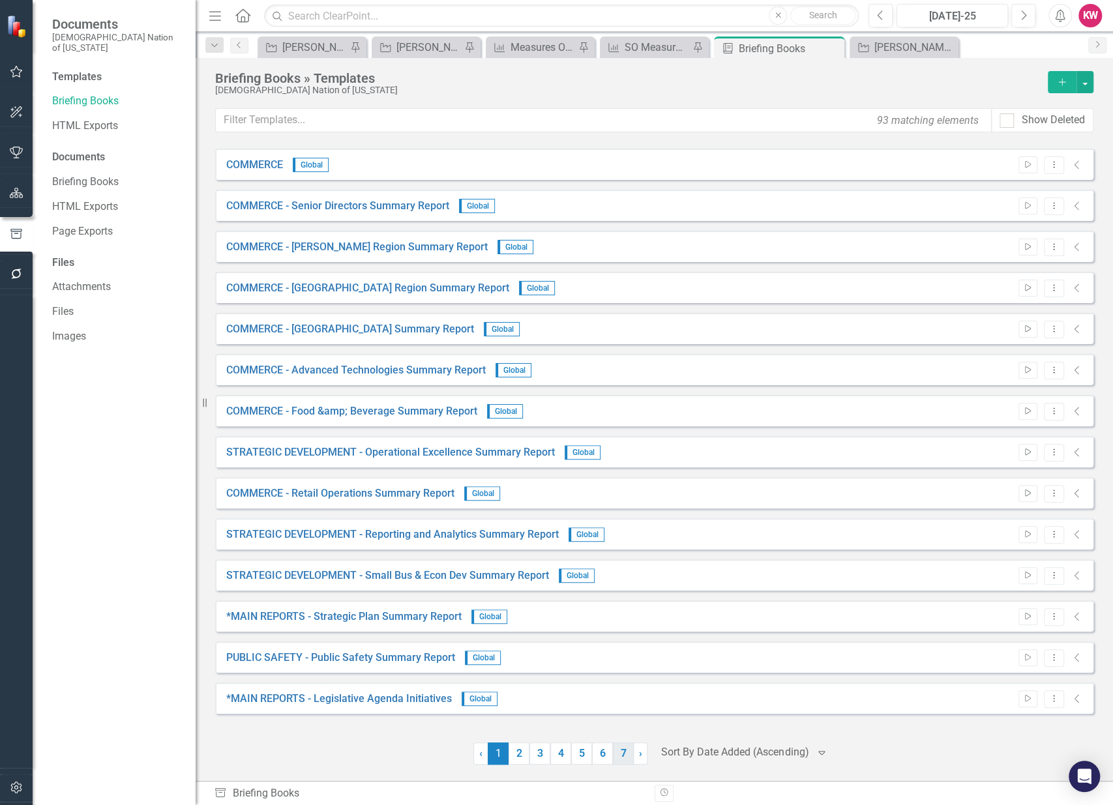
click at [625, 760] on link "7" at bounding box center [623, 754] width 21 height 22
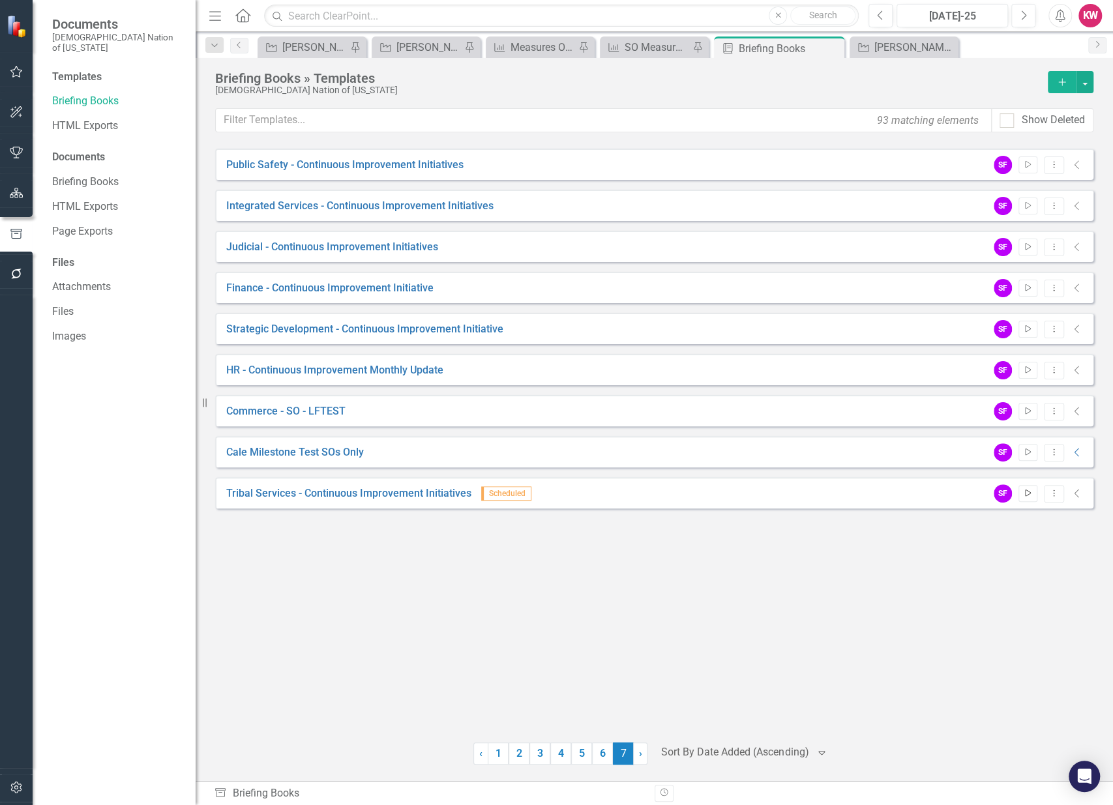
click at [1030, 494] on icon "button" at bounding box center [1028, 493] width 6 height 7
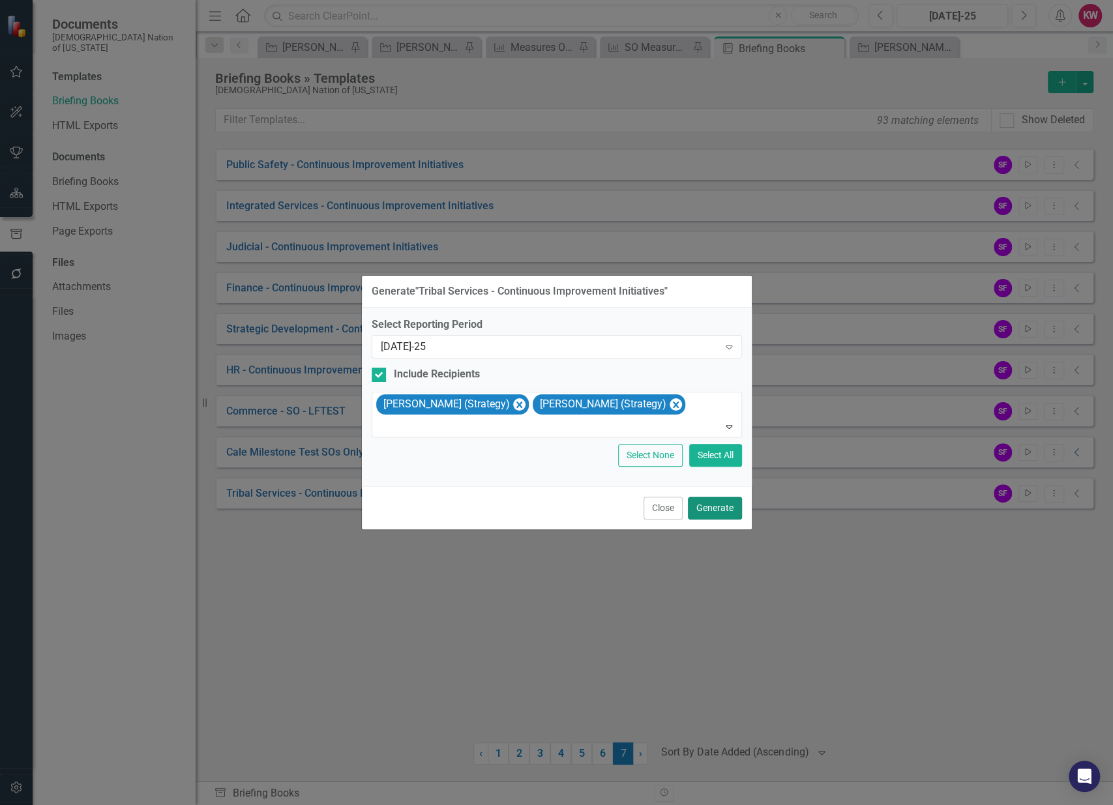
click at [718, 511] on button "Generate" at bounding box center [715, 508] width 54 height 23
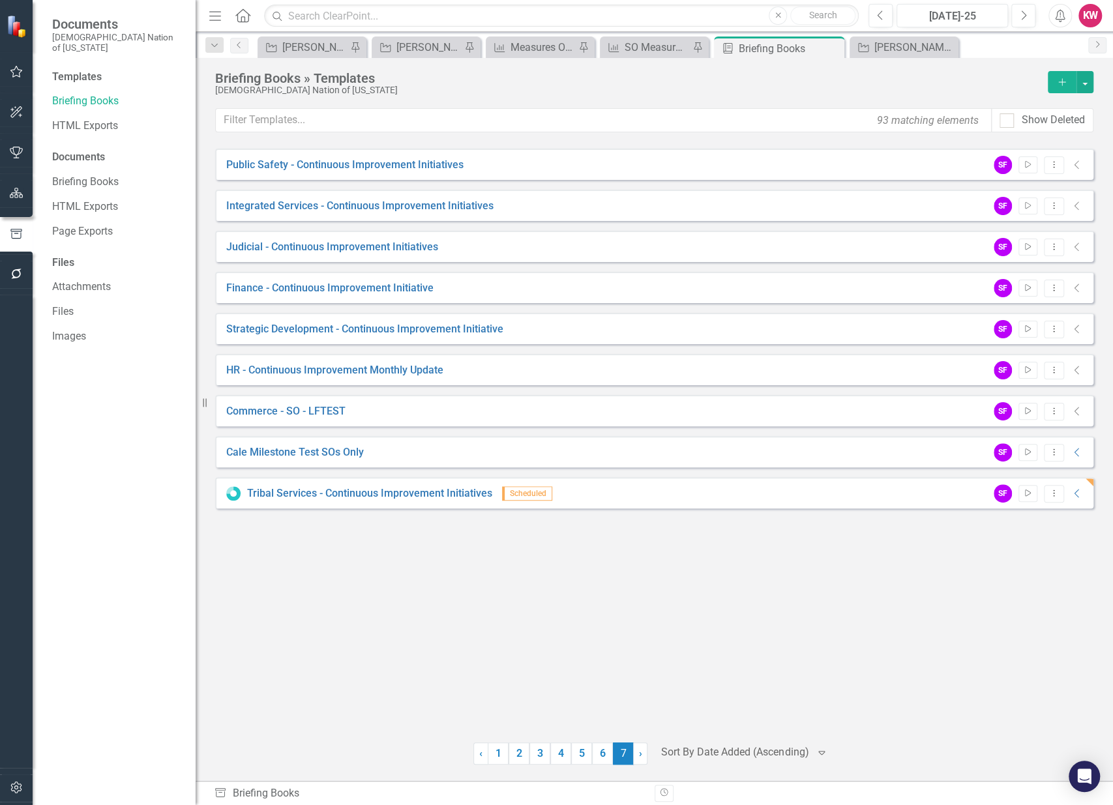
drag, startPoint x: 131, startPoint y: 569, endPoint x: 130, endPoint y: 462, distance: 106.3
click at [131, 569] on div "Templates Briefing Books HTML Exports Documents Briefing Books HTML Exports Pag…" at bounding box center [114, 437] width 163 height 735
click at [75, 175] on link "Briefing Books" at bounding box center [117, 182] width 130 height 15
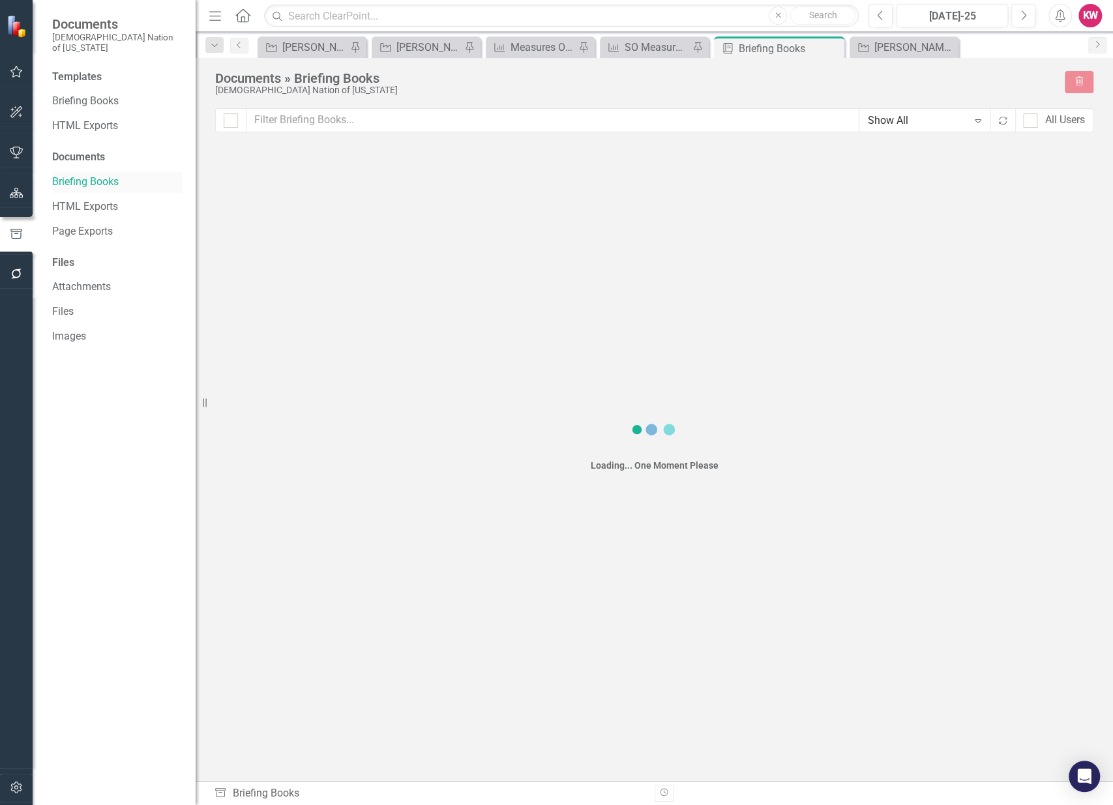
checkbox input "false"
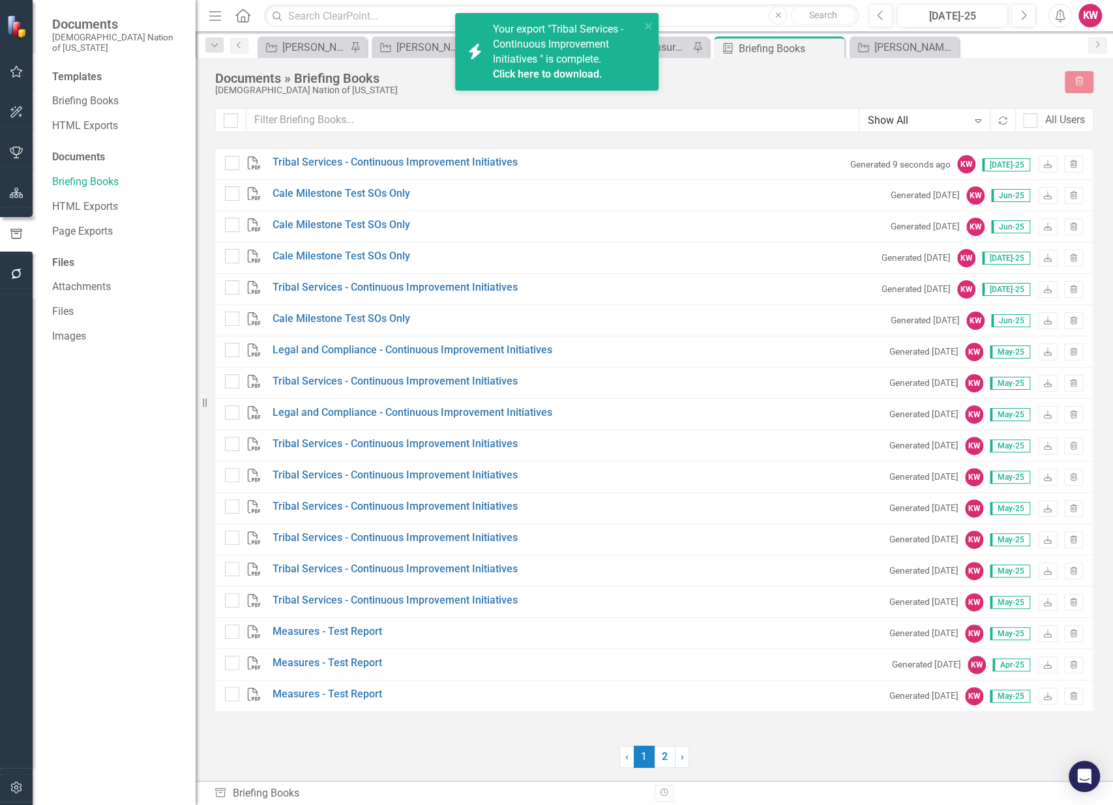
click at [542, 52] on div "Your export "Tribal Services - Continuous Improvement Initiatives " is complete…" at bounding box center [566, 51] width 147 height 59
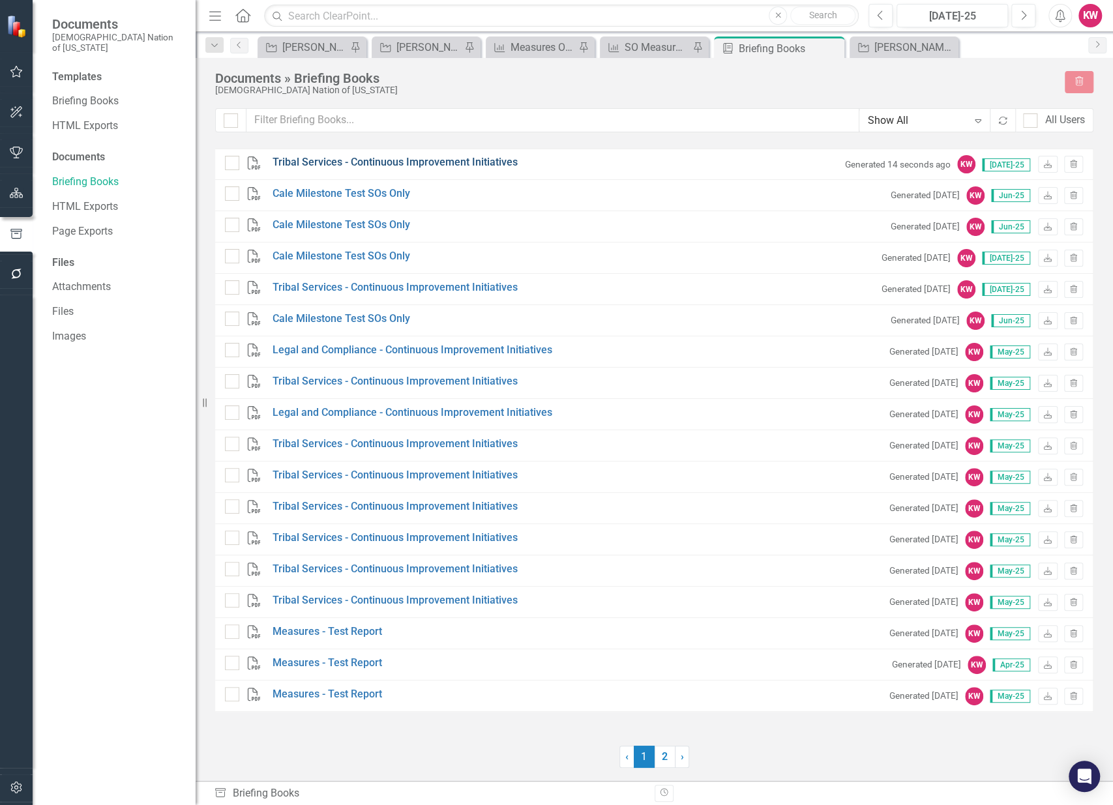
click at [448, 164] on link "Tribal Services - Continuous Improvement Initiatives" at bounding box center [395, 162] width 245 height 15
click at [214, 45] on icon "Dropdown" at bounding box center [215, 45] width 12 height 9
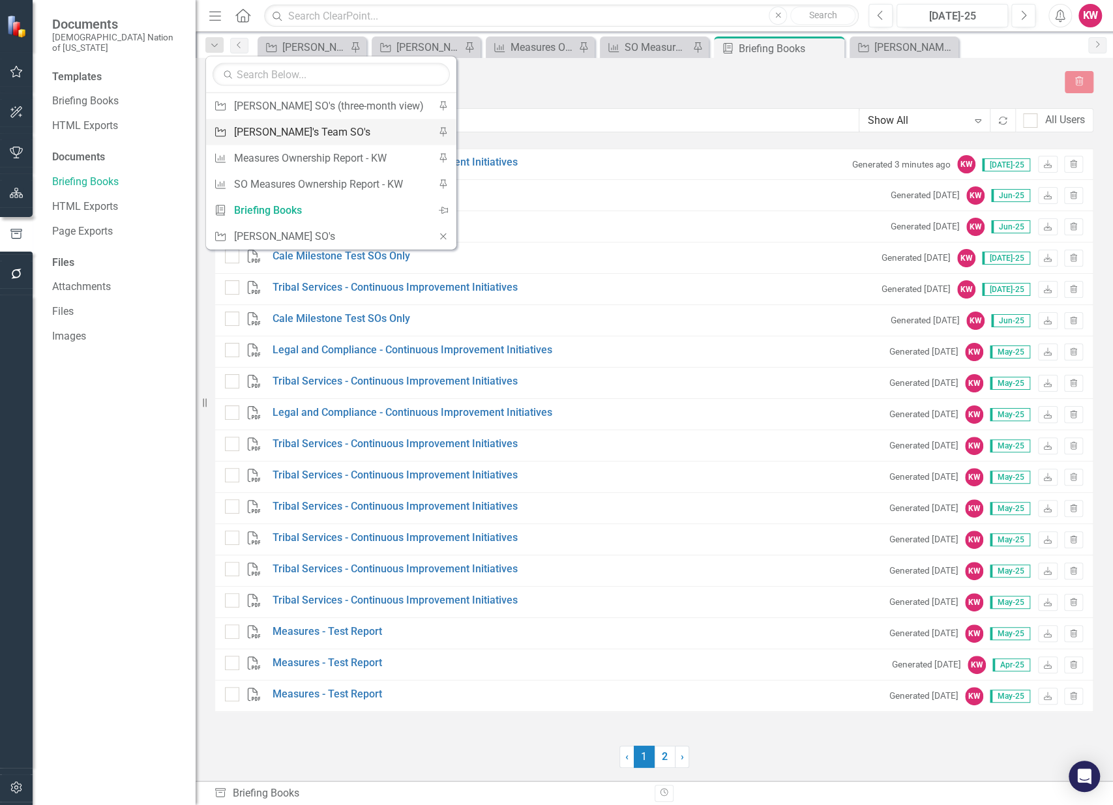
click at [245, 136] on div "[PERSON_NAME]'s Team SO's" at bounding box center [329, 132] width 190 height 16
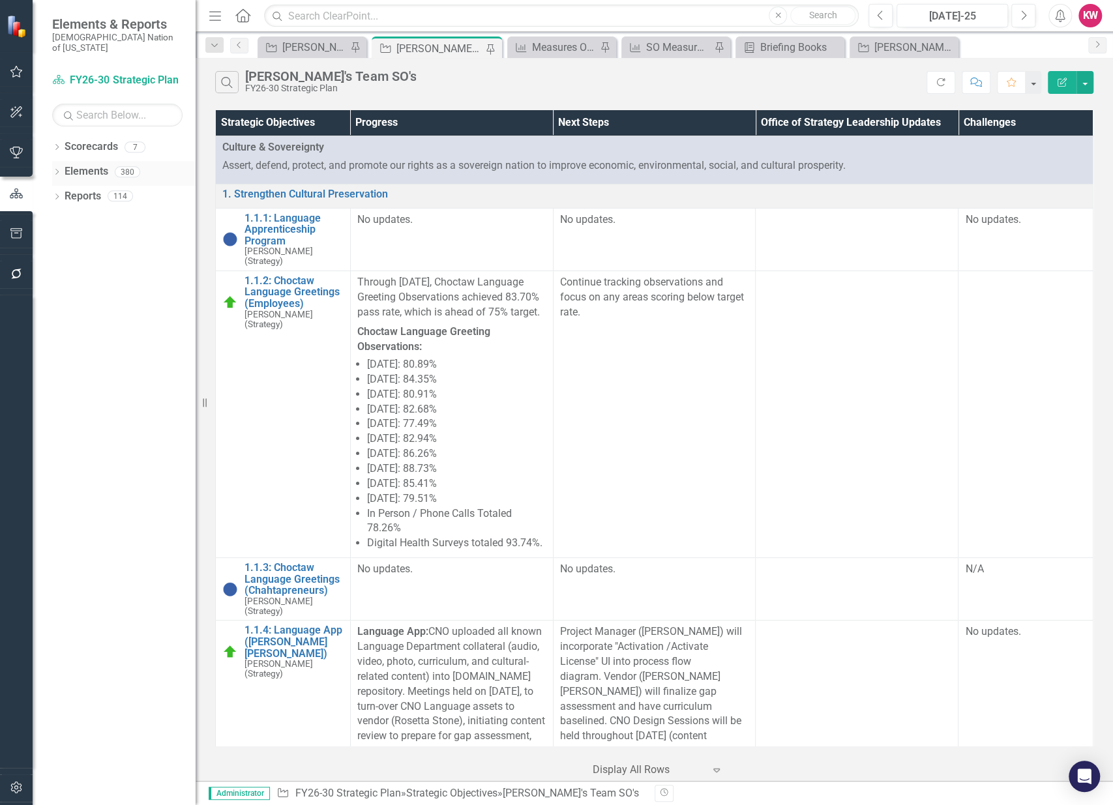
click at [83, 166] on link "Elements" at bounding box center [87, 171] width 44 height 15
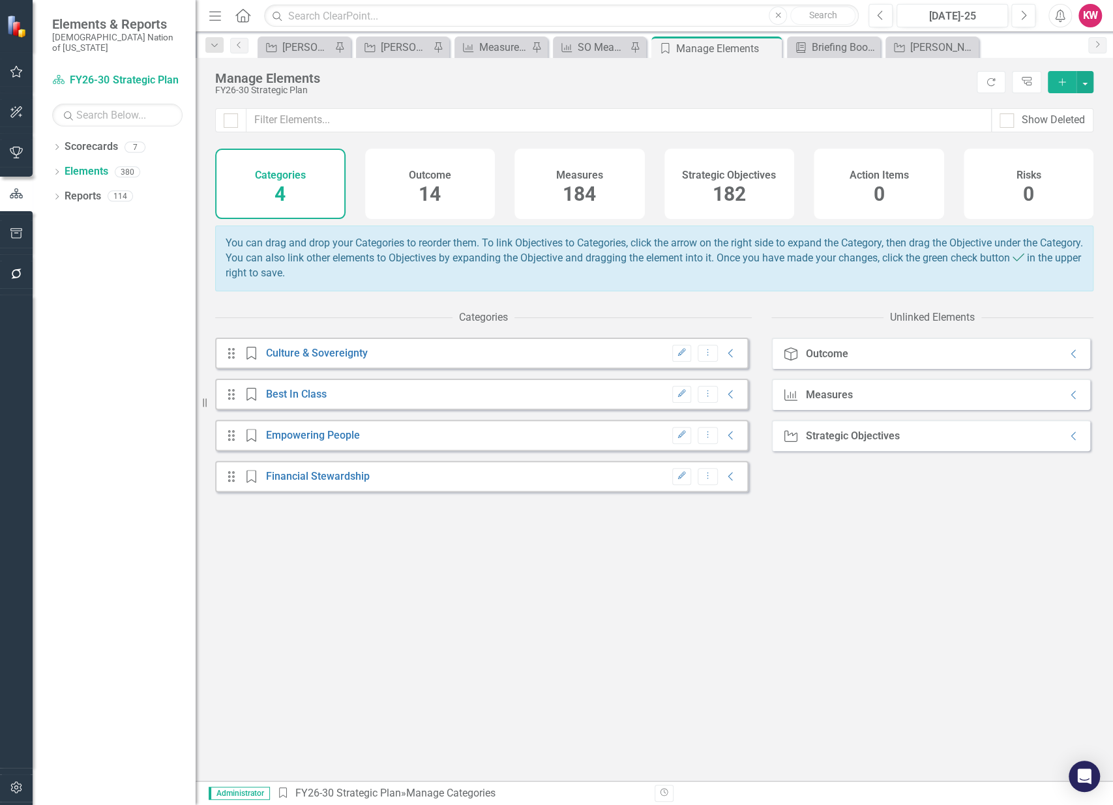
click at [736, 196] on span "182" at bounding box center [729, 194] width 33 height 23
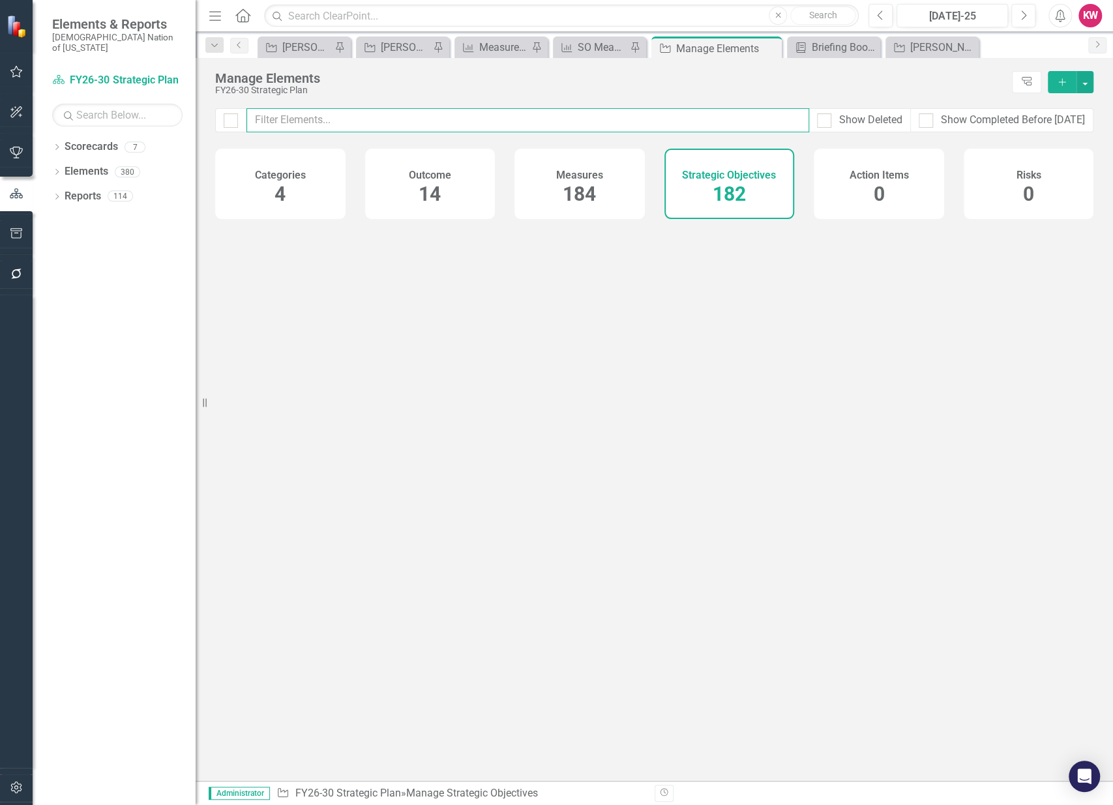
click at [717, 123] on input "text" at bounding box center [527, 120] width 563 height 24
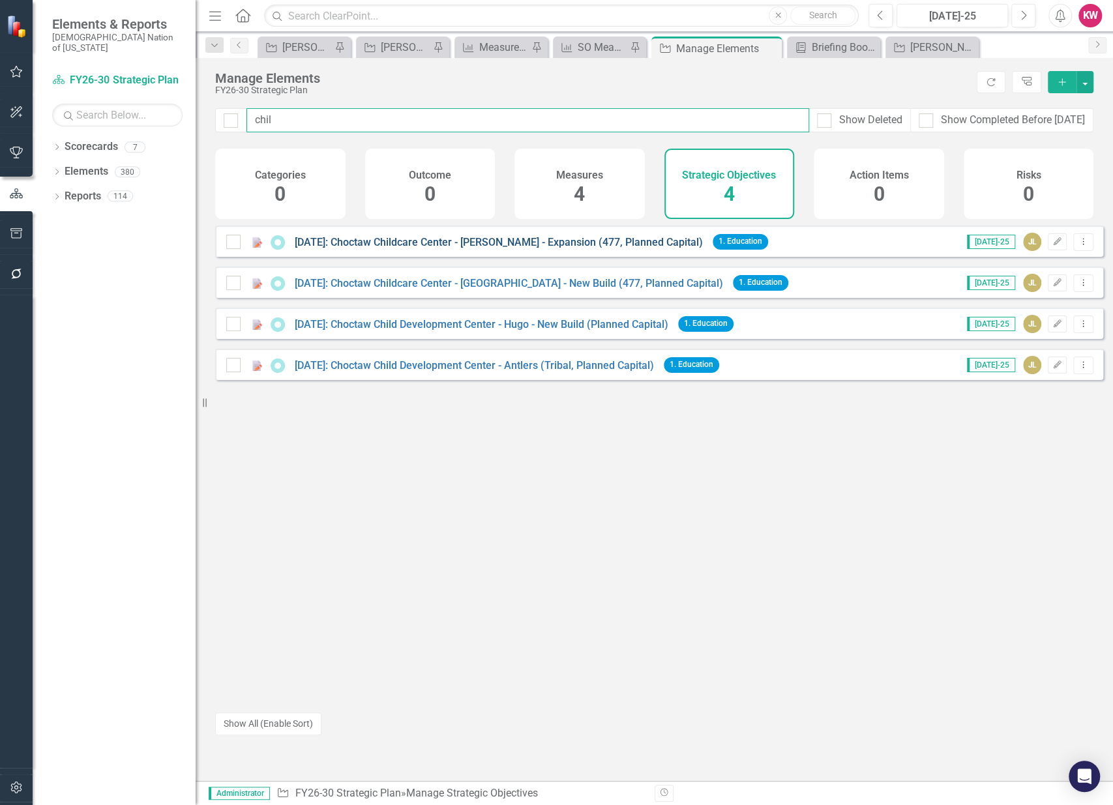
type input "chil"
click at [544, 248] on link "4.3.30: Choctaw Childcare Center - Stigler - Expansion (477, Planned Capital)" at bounding box center [499, 242] width 408 height 12
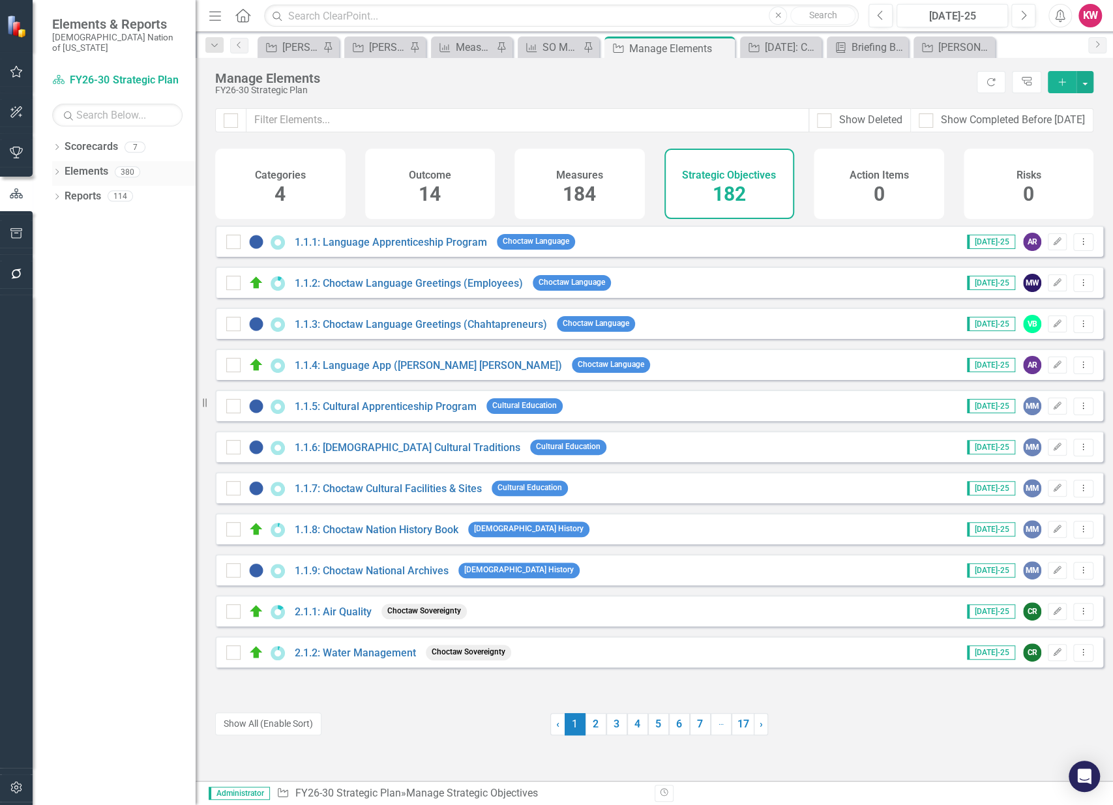
click at [83, 164] on link "Elements" at bounding box center [87, 171] width 44 height 15
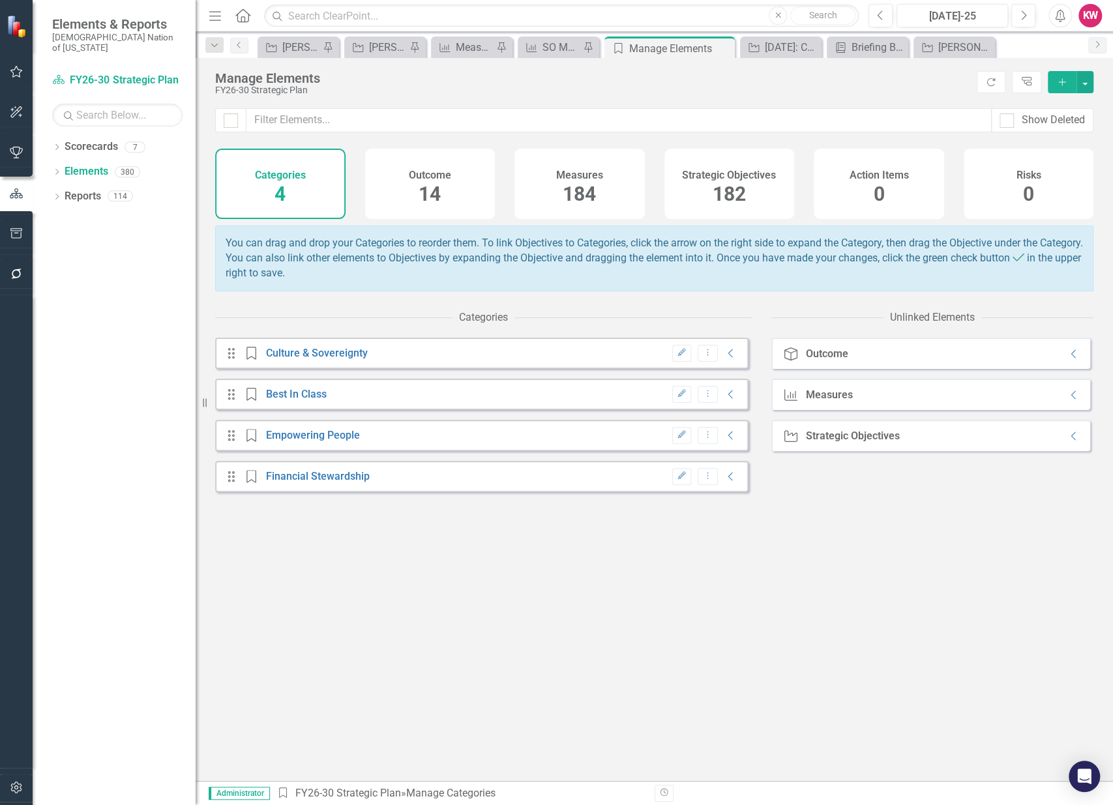
click at [743, 194] on span "182" at bounding box center [729, 194] width 33 height 23
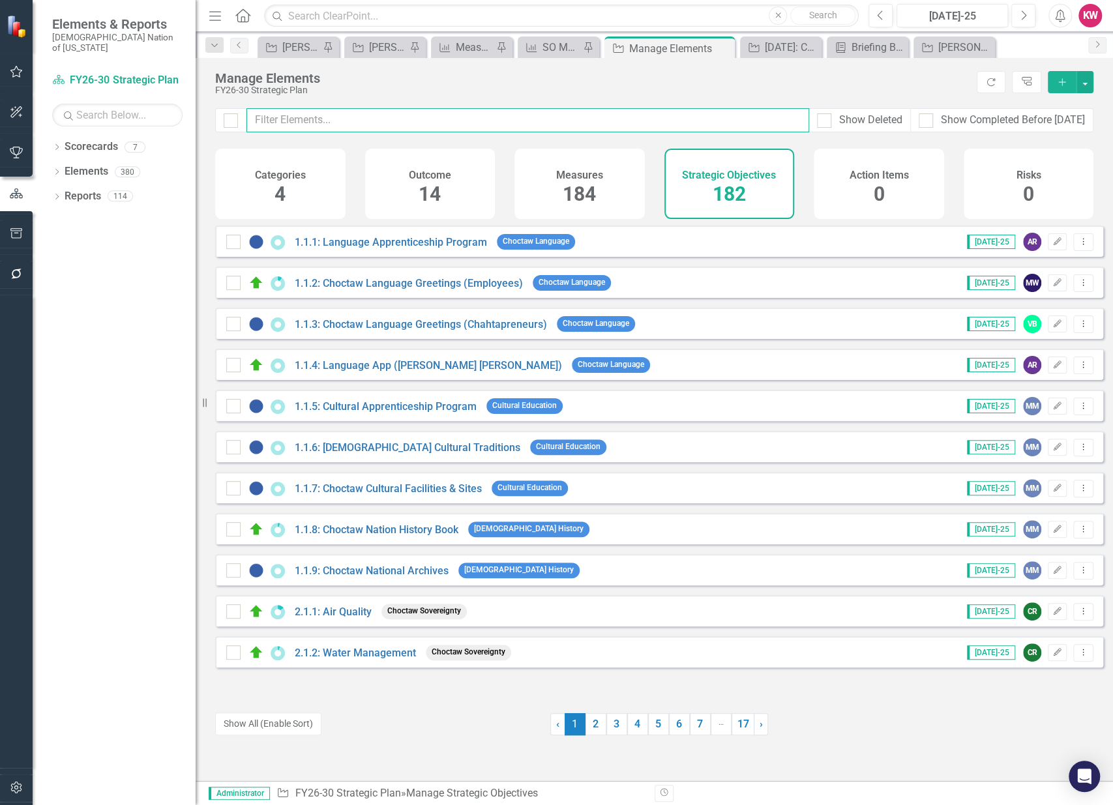
click at [593, 123] on input "text" at bounding box center [527, 120] width 563 height 24
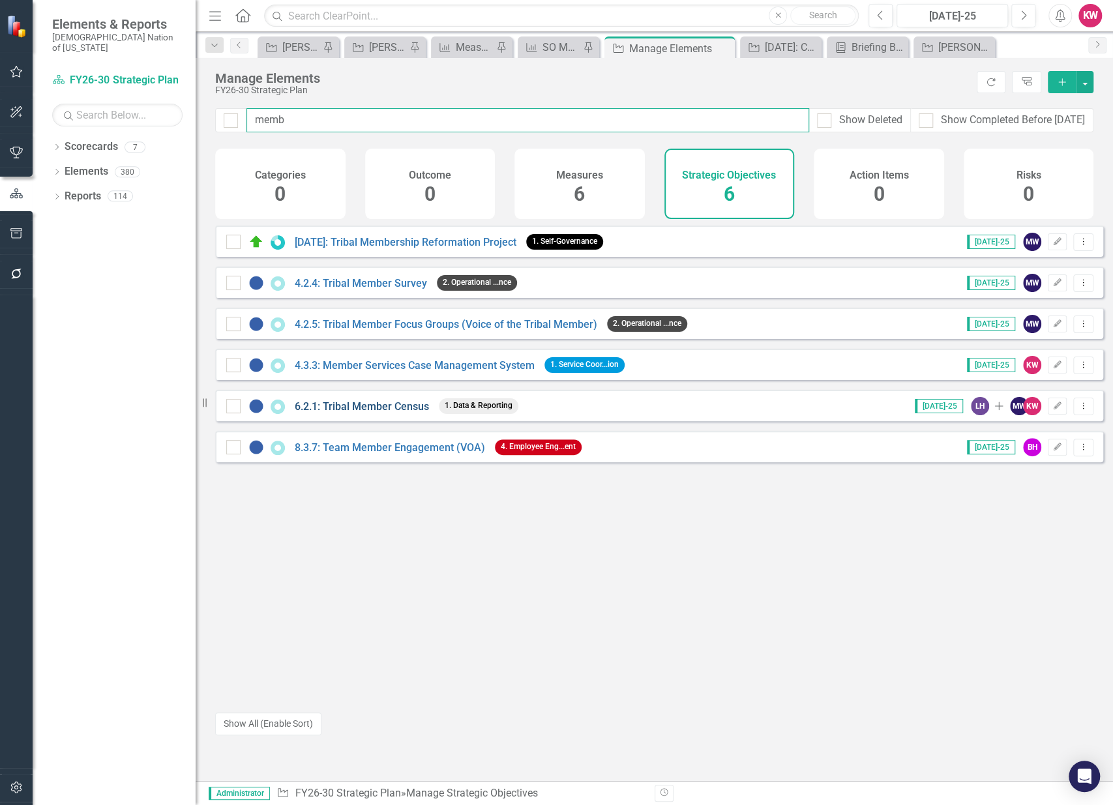
type input "memb"
click at [353, 411] on link "6.2.1: Tribal Member Census" at bounding box center [362, 406] width 134 height 12
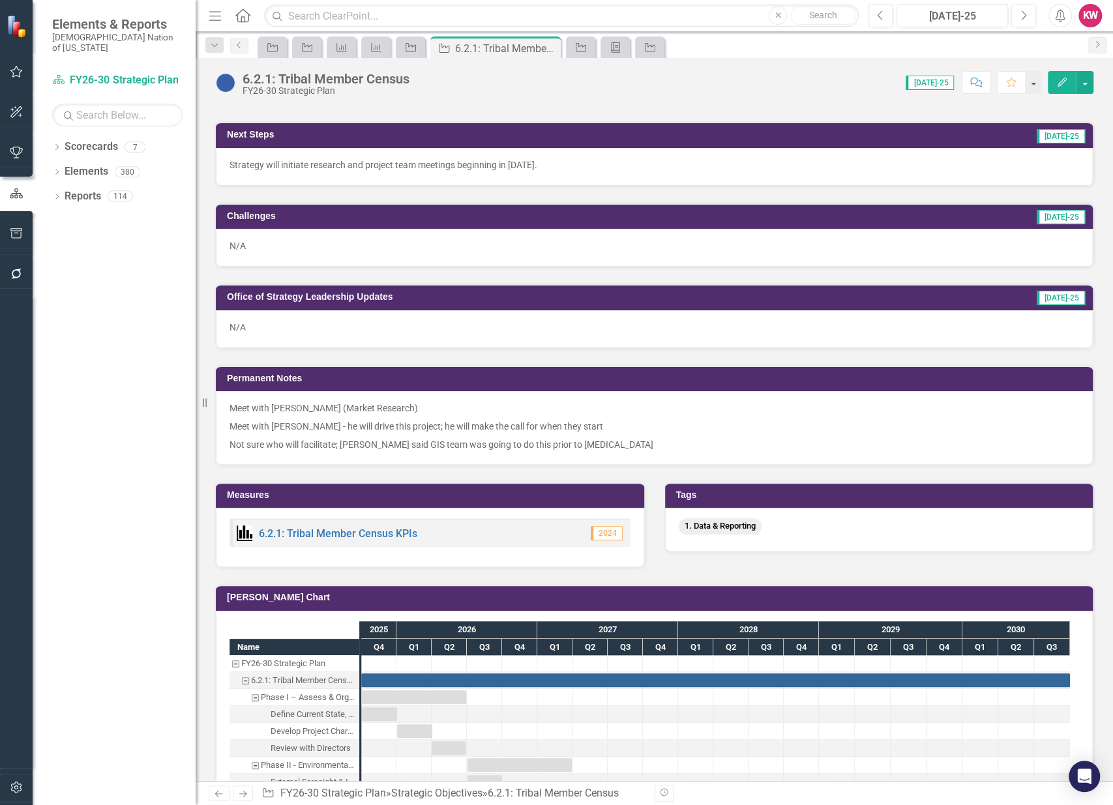
scroll to position [1104, 0]
